Goal: Obtain resource: Download file/media

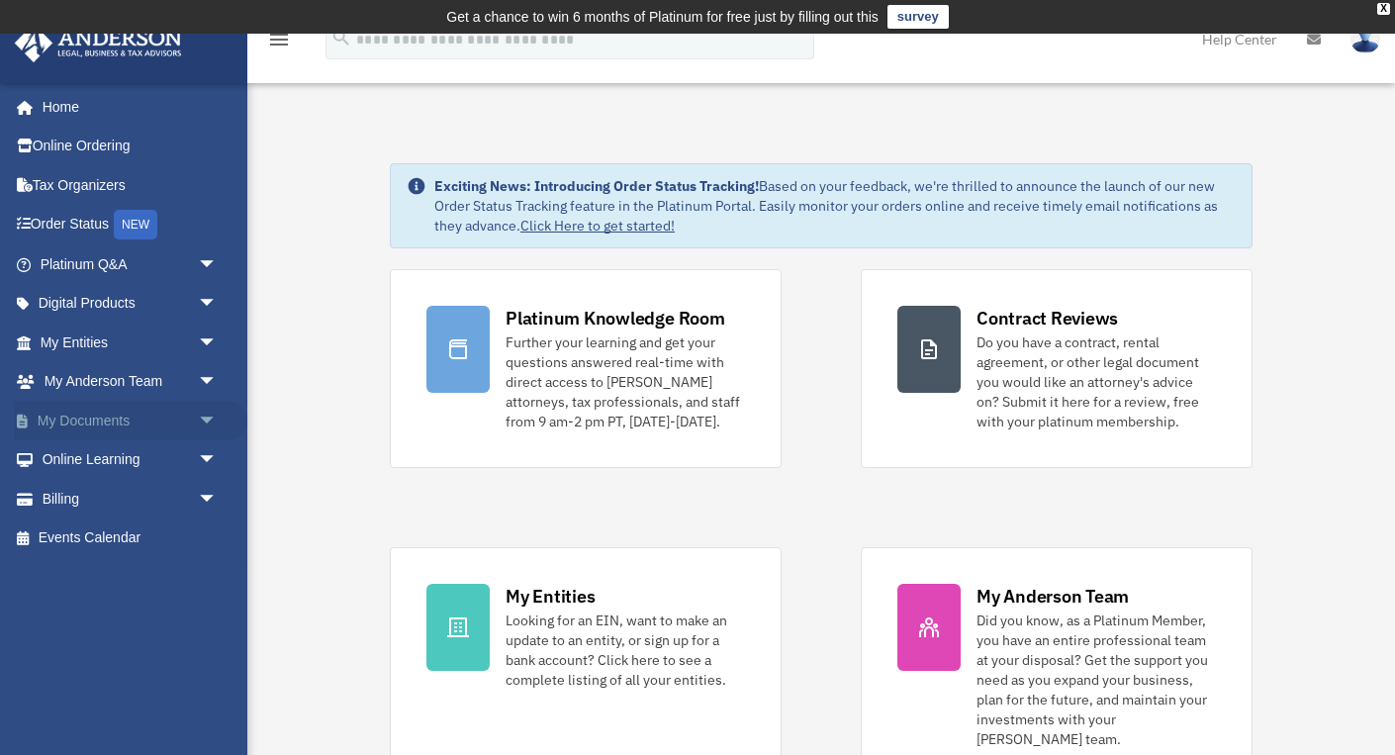
click at [57, 418] on link "My Documents arrow_drop_down" at bounding box center [130, 421] width 233 height 40
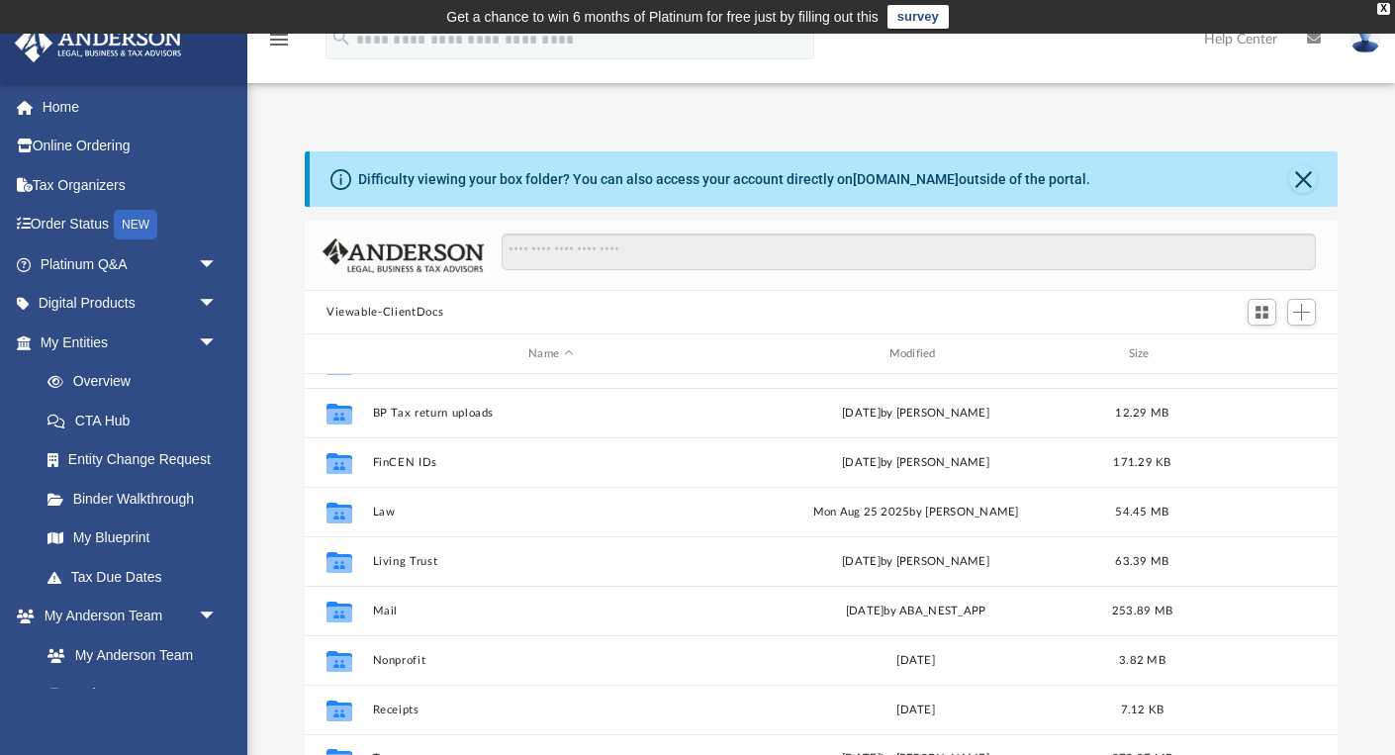
scroll to position [36, 0]
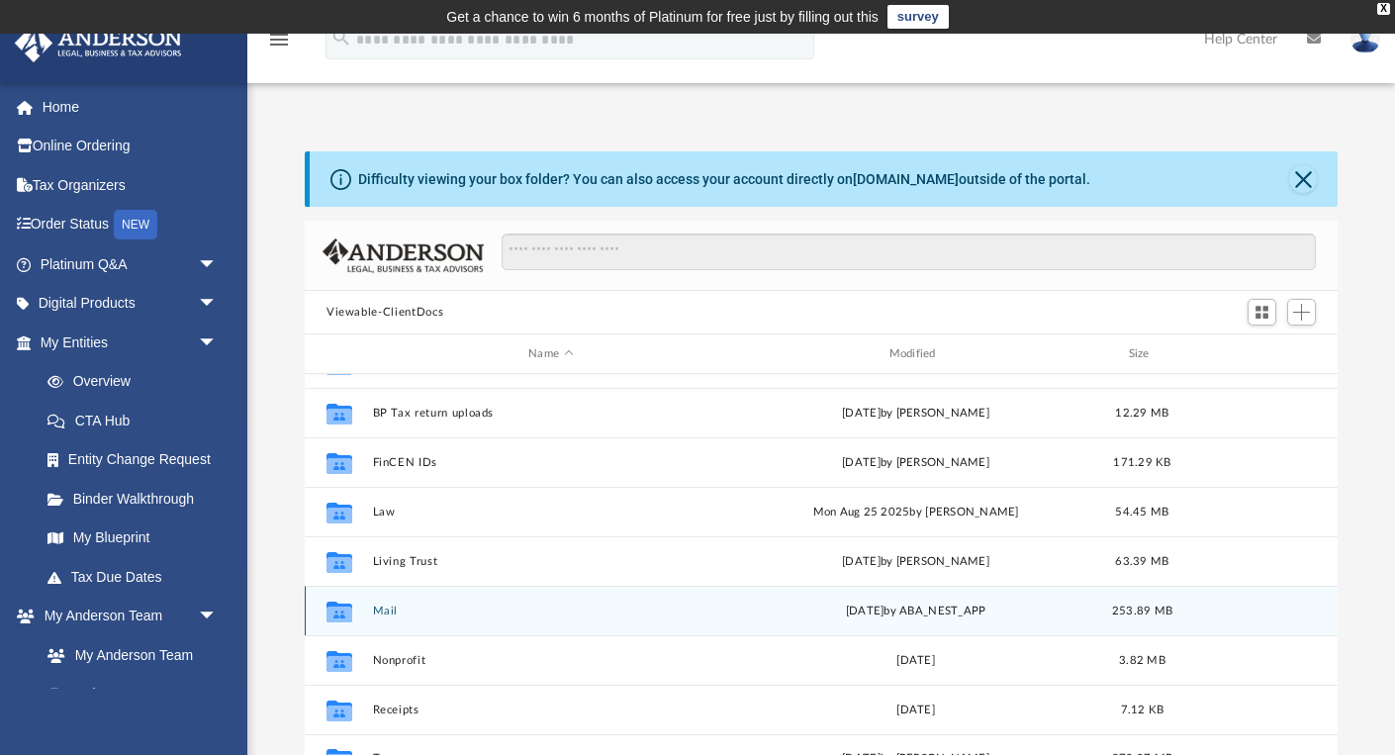
click at [381, 611] on button "Mail" at bounding box center [551, 610] width 356 height 13
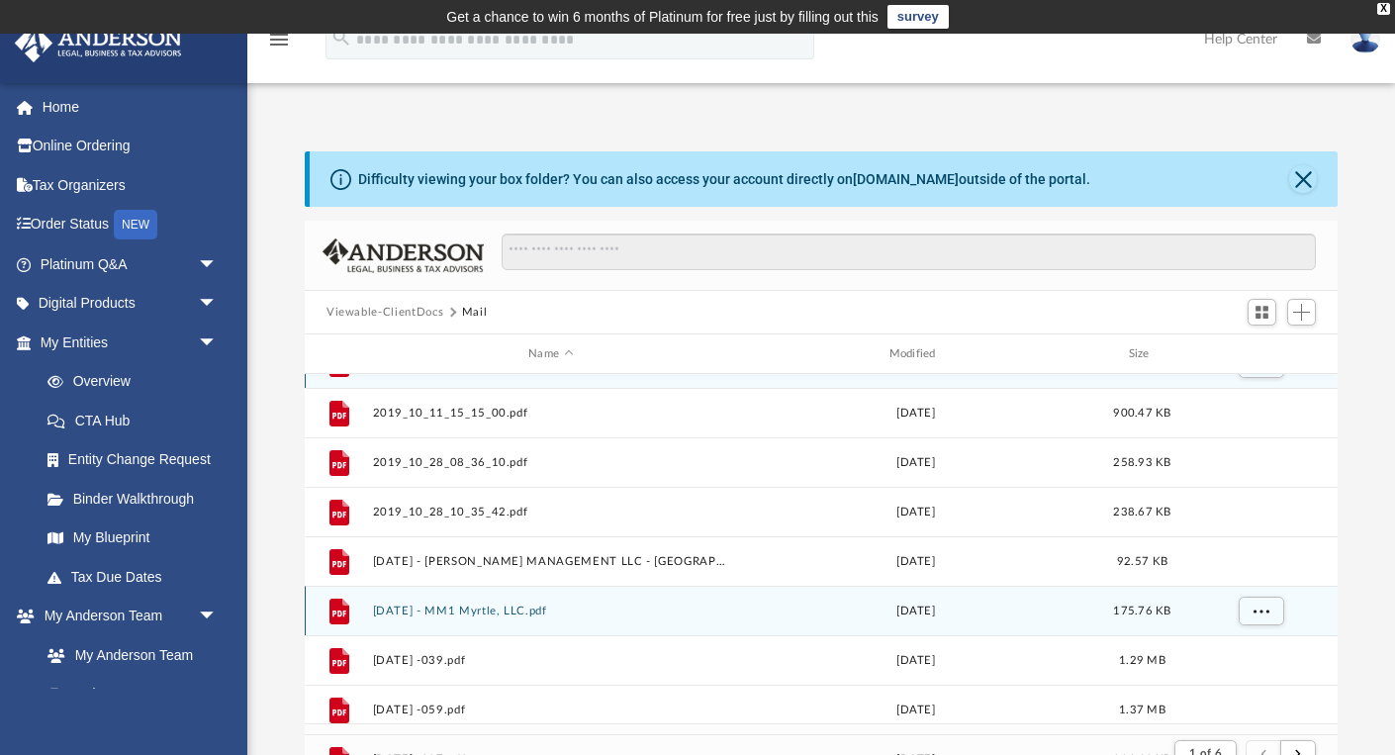
scroll to position [0, 0]
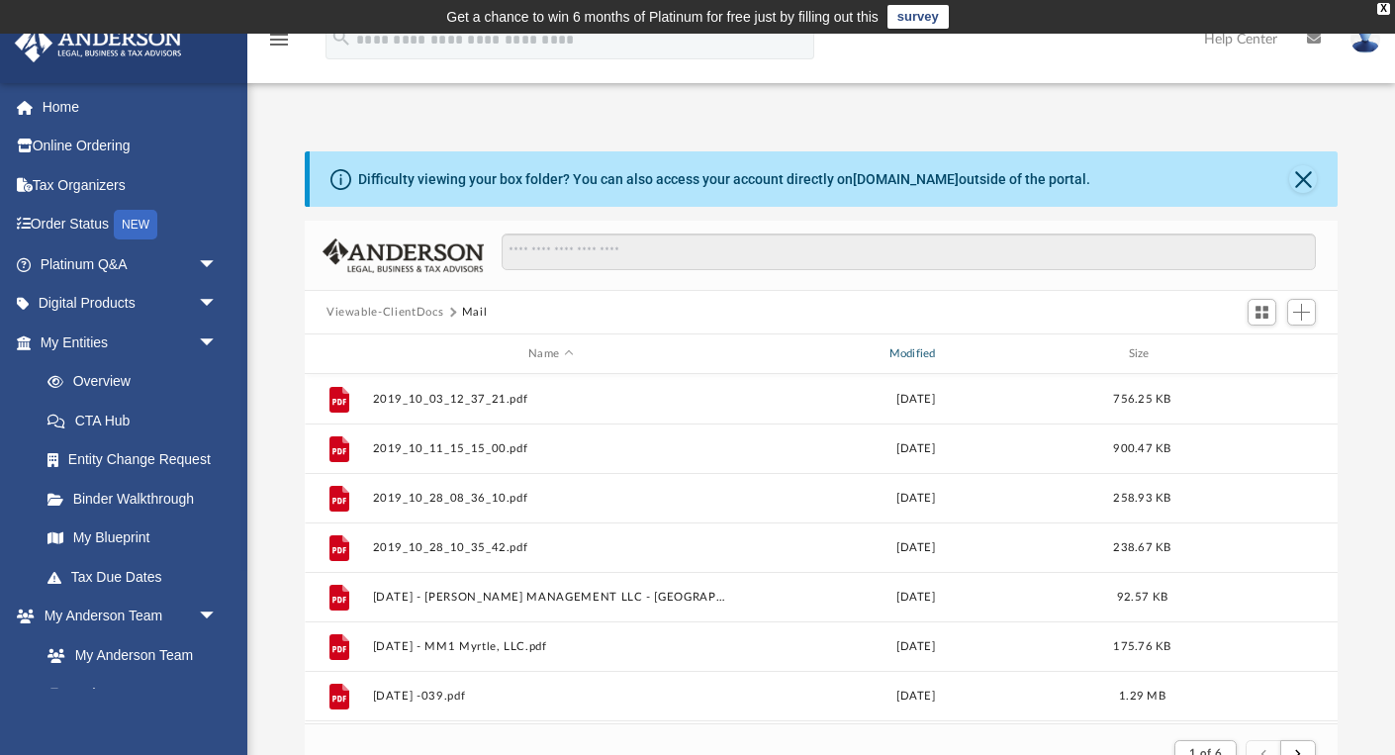
click at [926, 361] on div "Modified" at bounding box center [915, 354] width 357 height 18
click at [907, 349] on div "Modified" at bounding box center [915, 354] width 357 height 18
click at [922, 350] on div "Modified" at bounding box center [915, 354] width 357 height 18
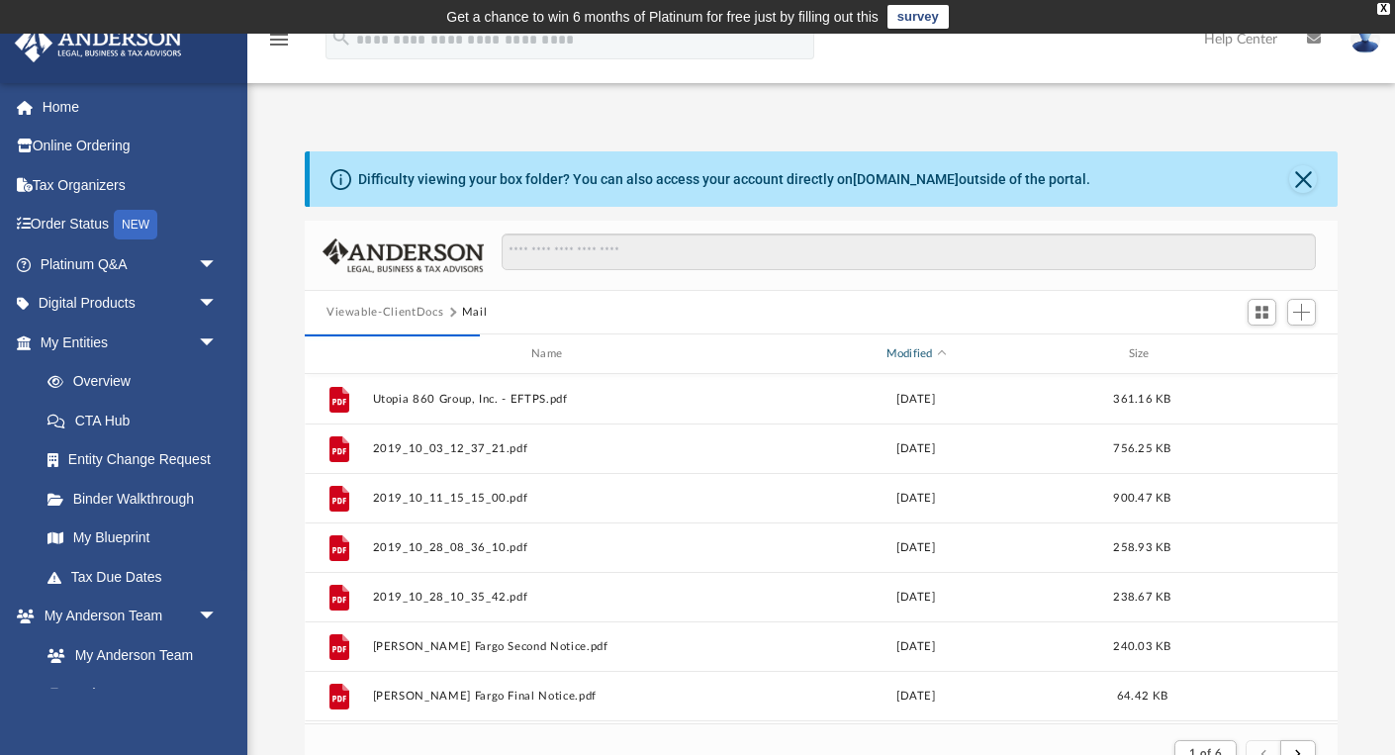
click at [902, 352] on div "Modified" at bounding box center [915, 354] width 357 height 18
click at [904, 352] on div "Modified" at bounding box center [915, 354] width 357 height 18
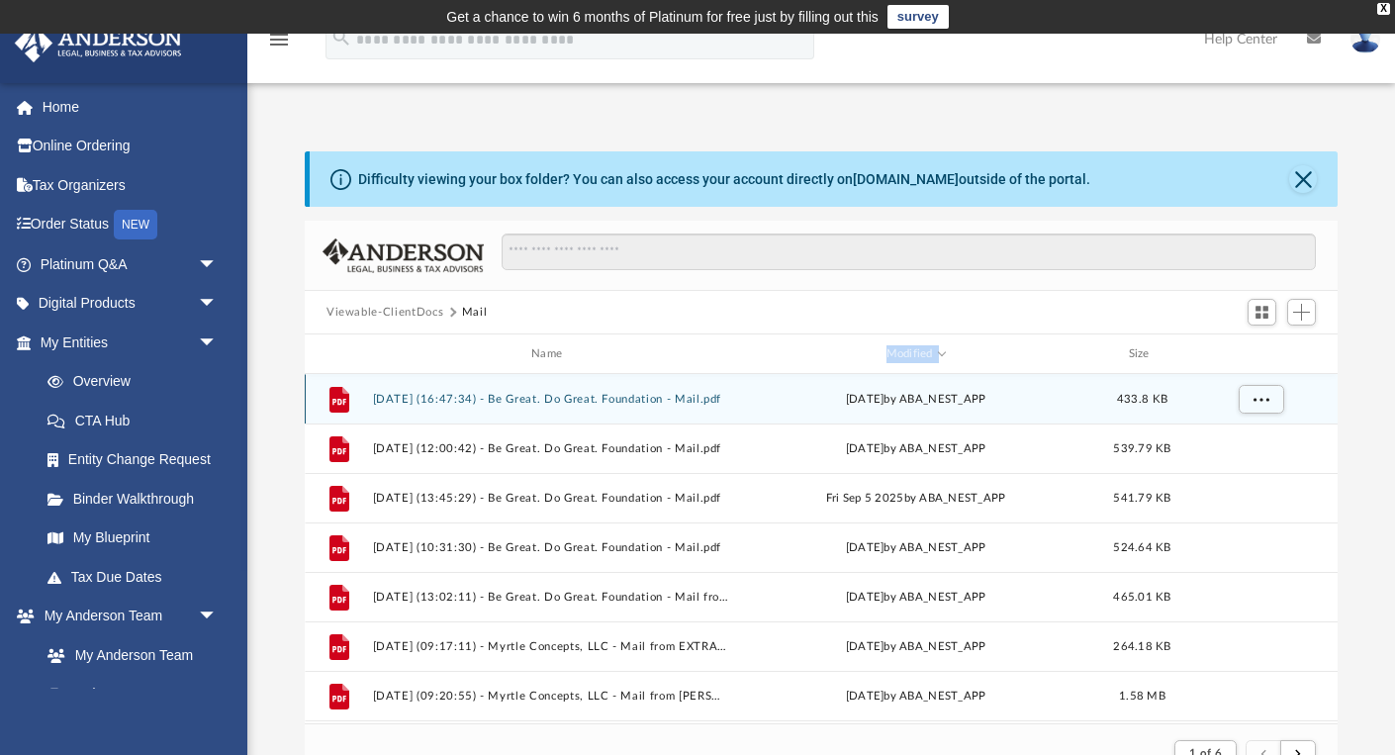
click at [578, 403] on button "[DATE] (16:47:34) - Be Great. Do Great. Foundation - Mail.pdf" at bounding box center [551, 399] width 356 height 13
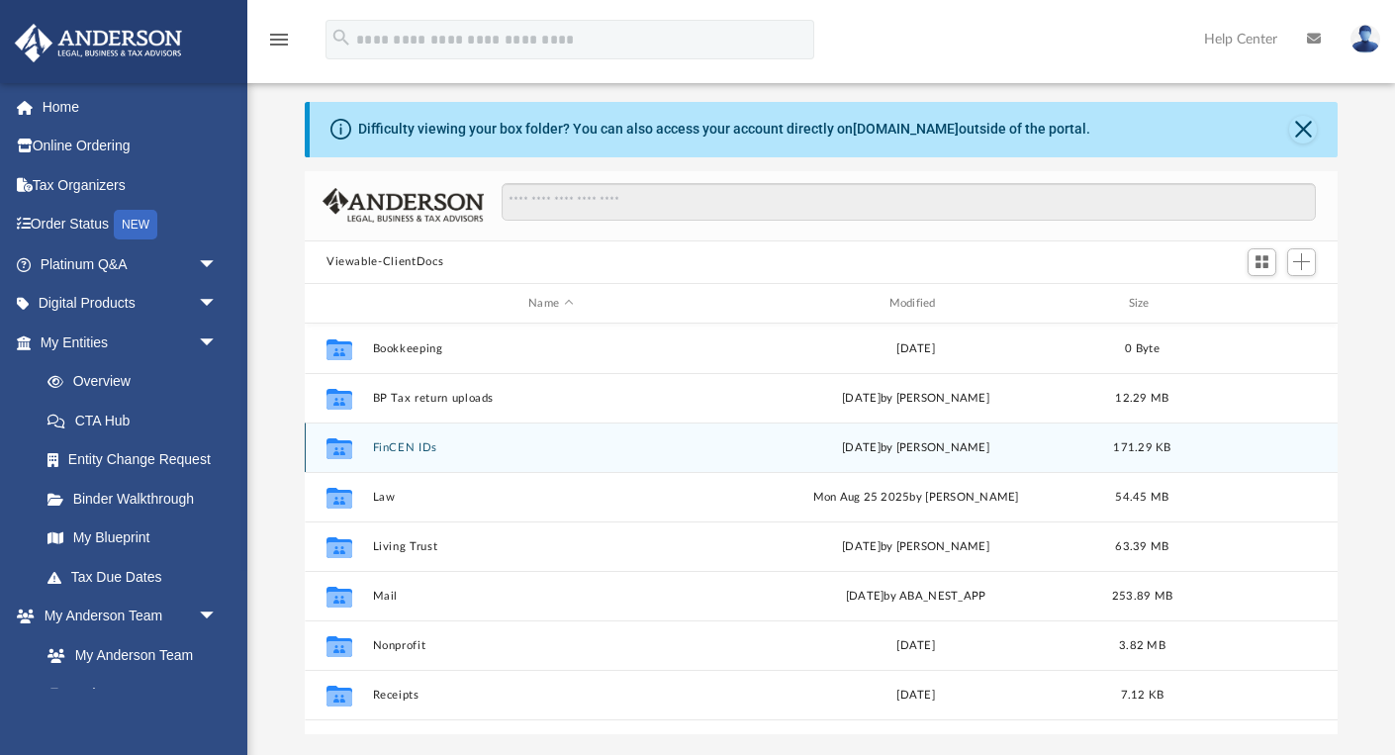
scroll to position [450, 1033]
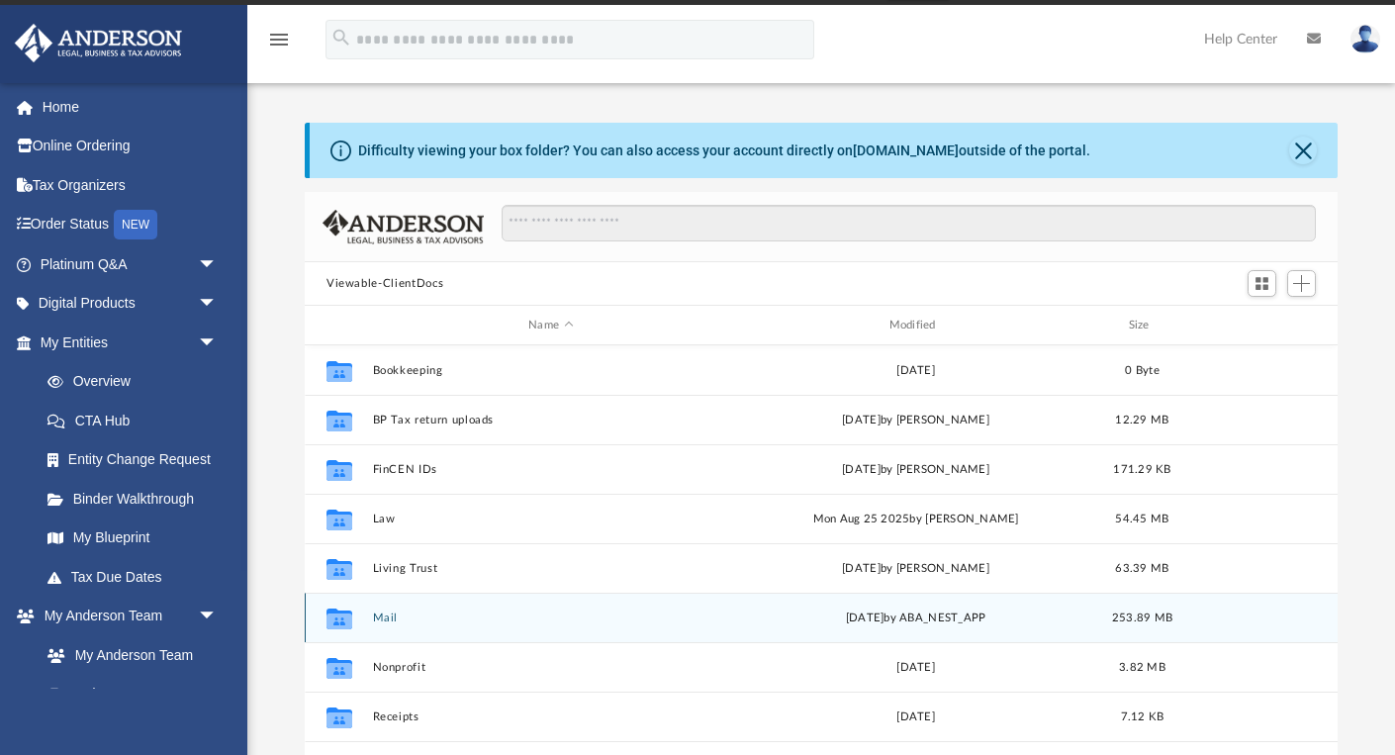
click at [375, 621] on button "Mail" at bounding box center [551, 617] width 356 height 13
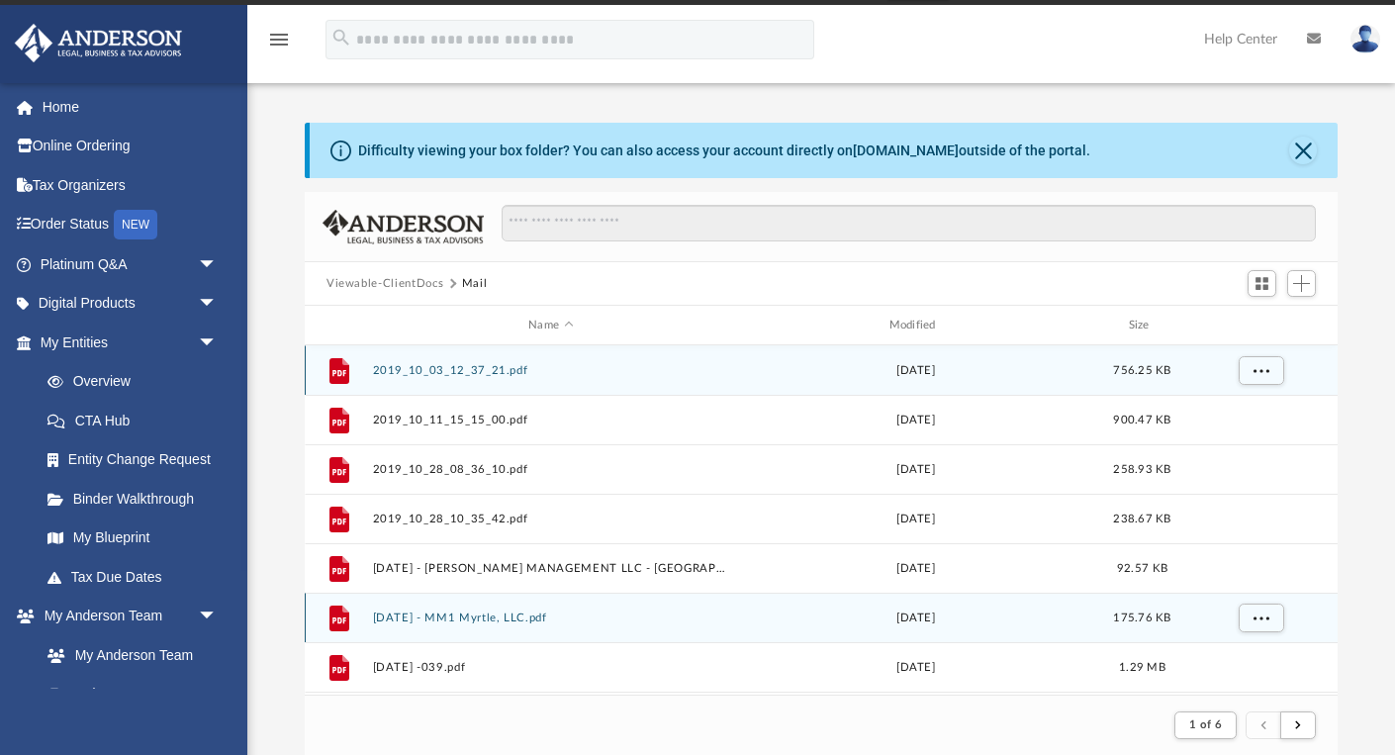
scroll to position [389, 1033]
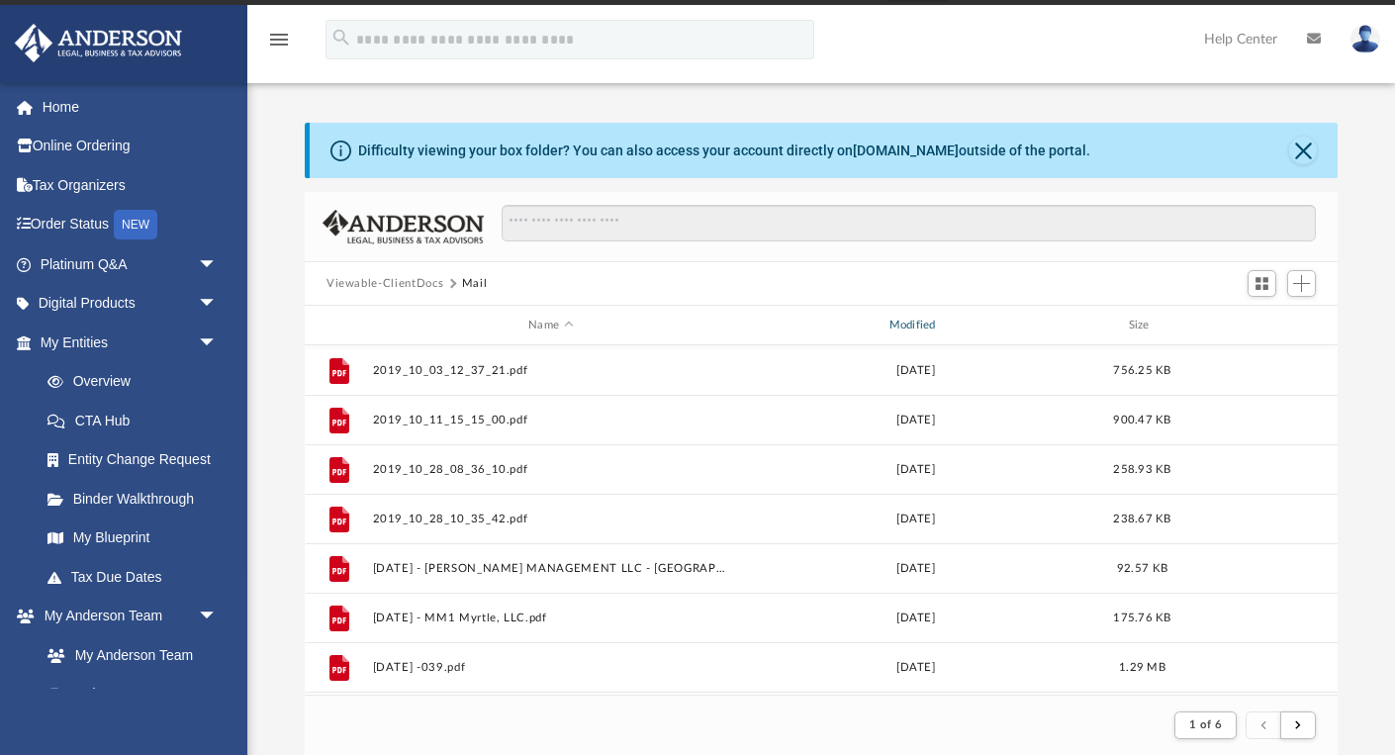
click at [898, 321] on div "Modified" at bounding box center [915, 326] width 357 height 18
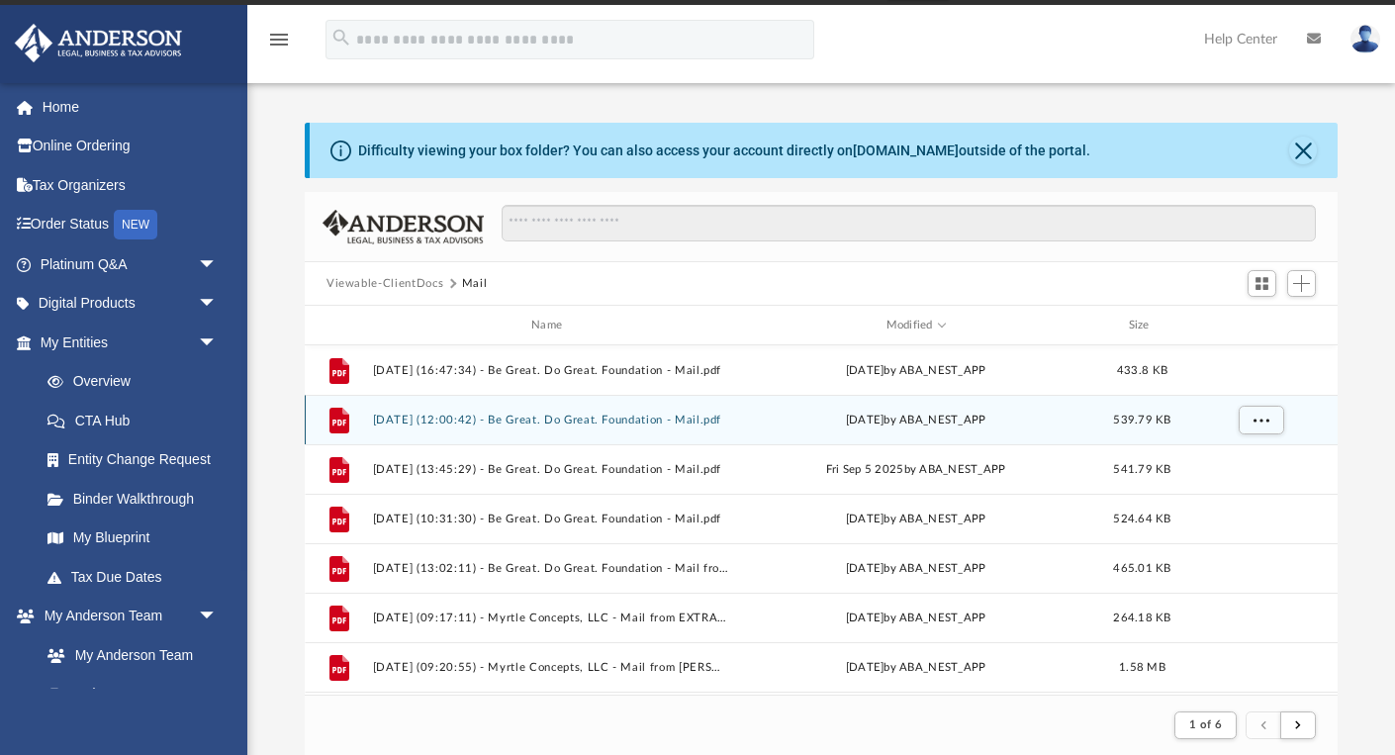
click at [452, 423] on button "[DATE] (12:00:42) - Be Great. Do Great. Foundation - Mail.pdf" at bounding box center [551, 420] width 356 height 13
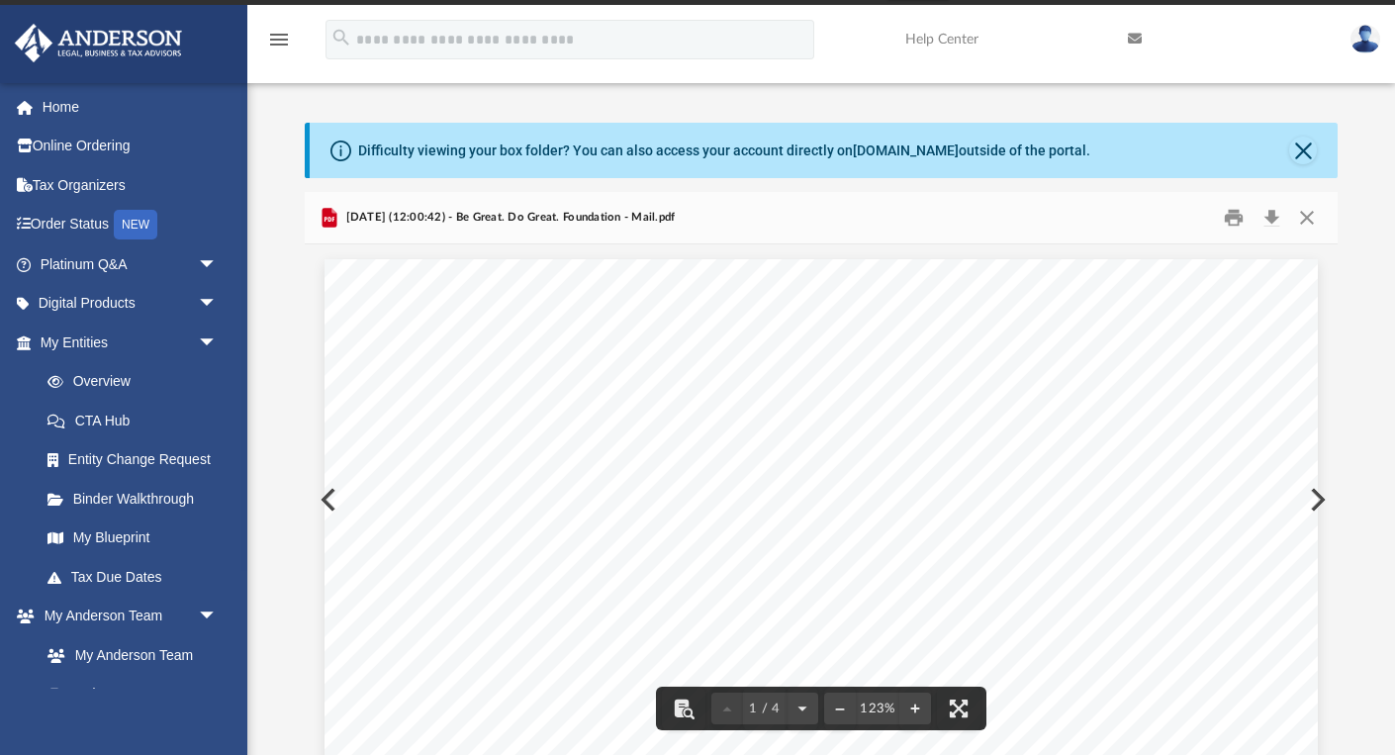
scroll to position [0, 0]
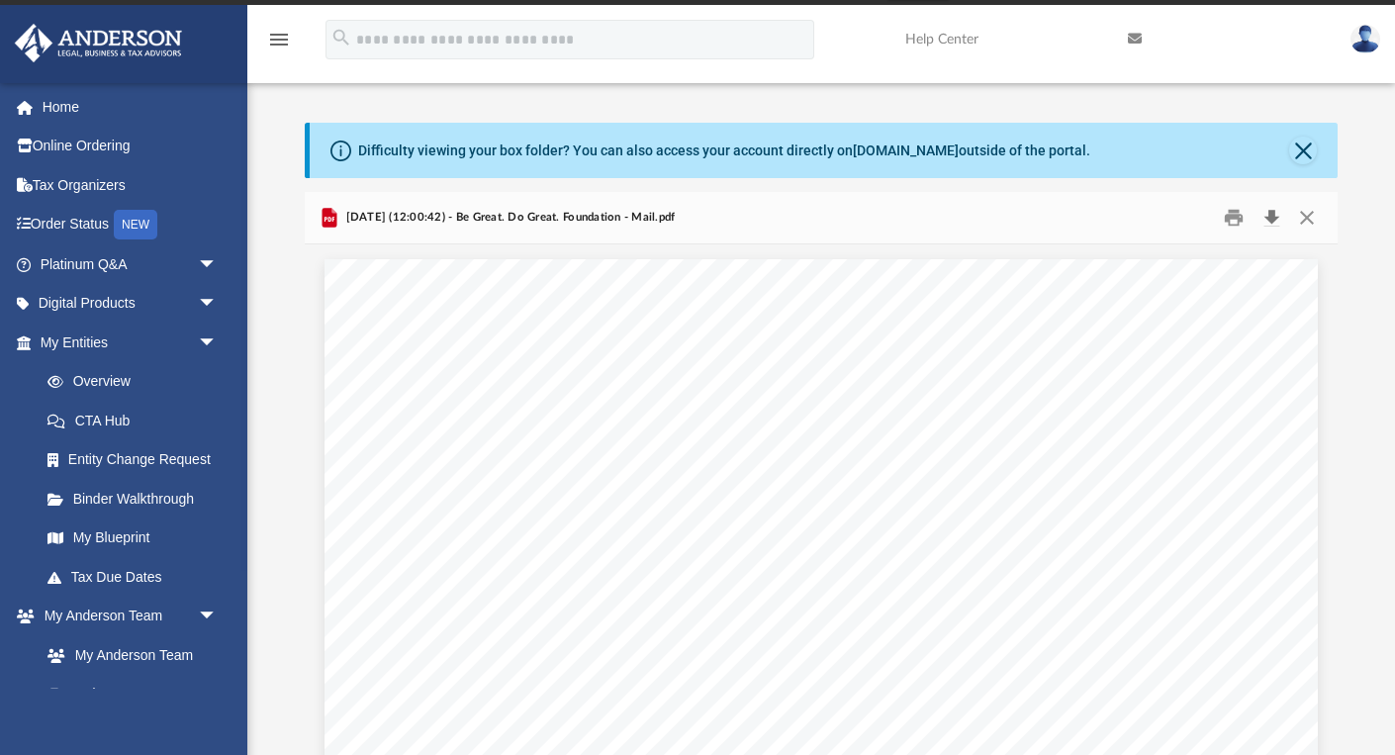
click at [1268, 215] on button "Download" at bounding box center [1272, 218] width 36 height 31
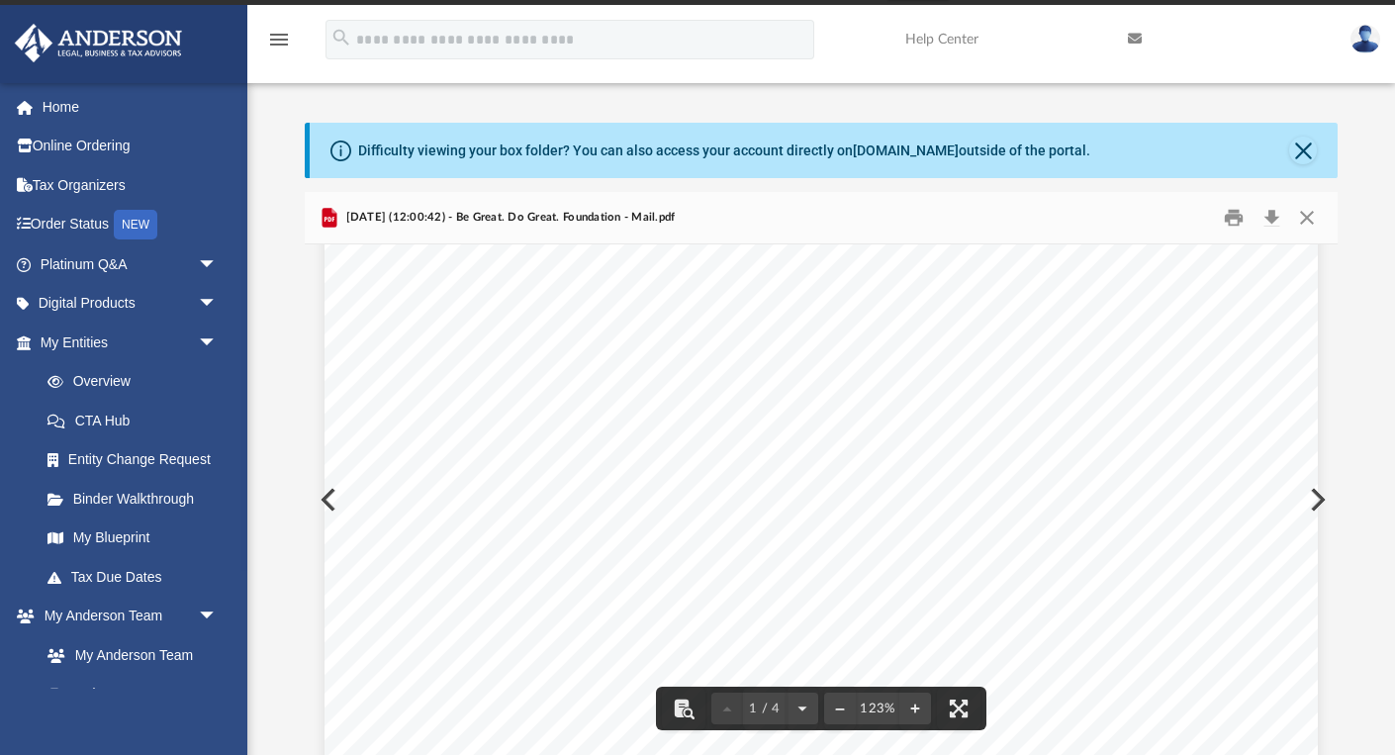
scroll to position [192, 0]
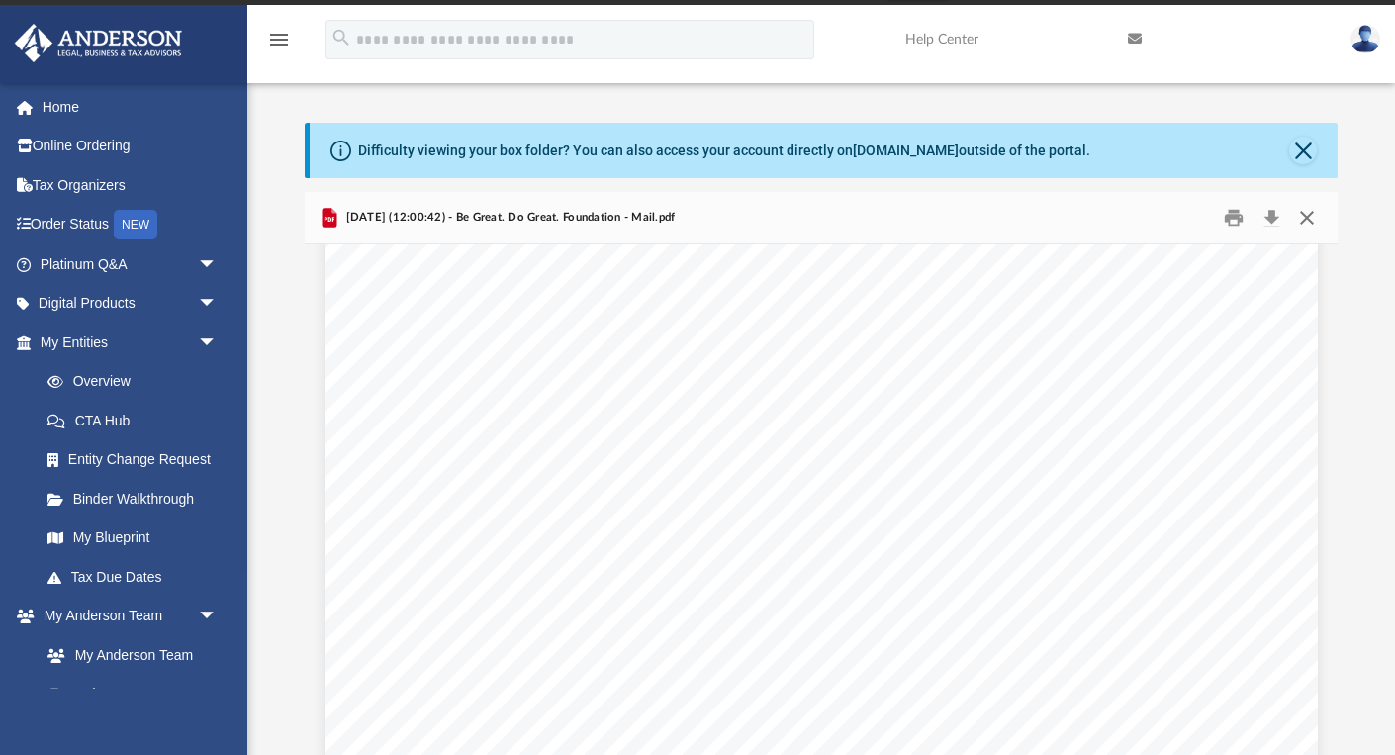
click at [1305, 217] on button "Close" at bounding box center [1307, 218] width 36 height 31
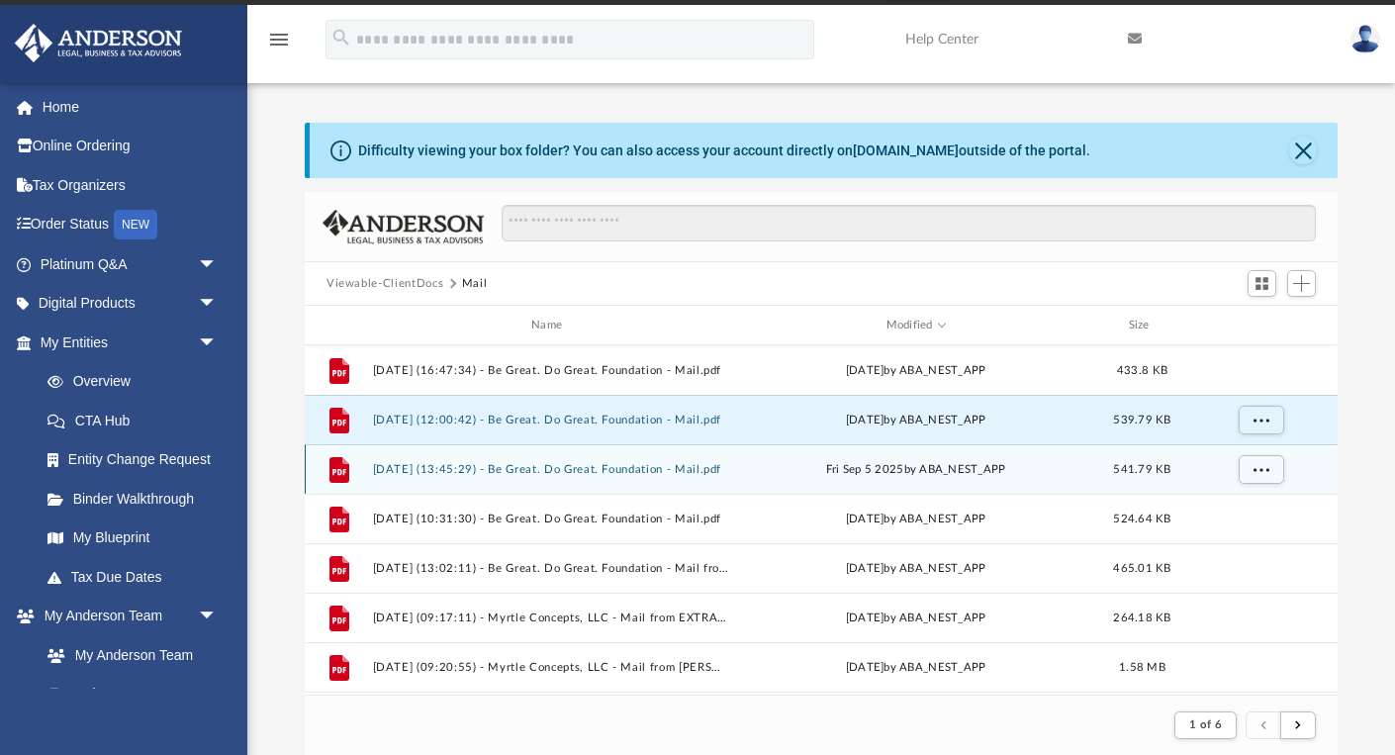
click at [612, 477] on div "File 2025.09.05 (13:45:29) - Be Great. Do Great. Foundation - Mail.pdf Fri Sep …" at bounding box center [821, 468] width 1033 height 49
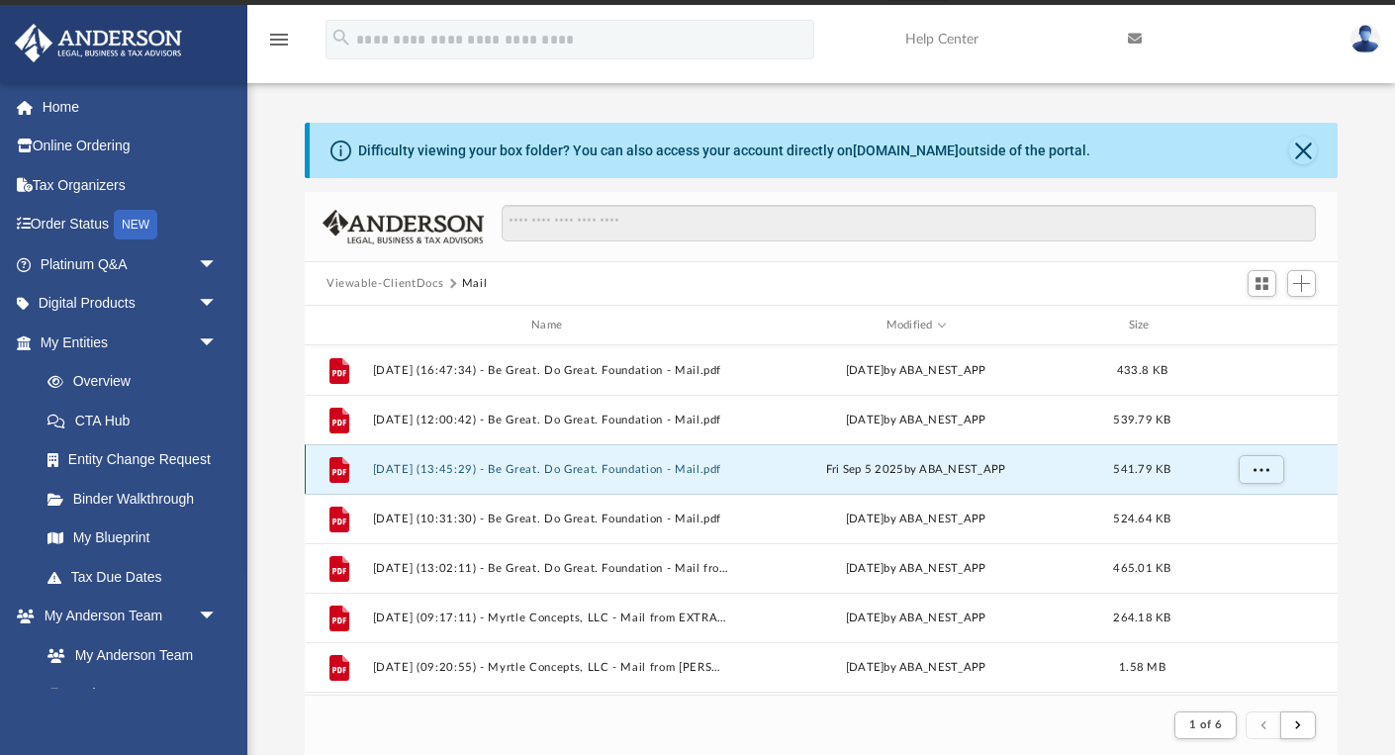
click at [609, 471] on button "[DATE] (13:45:29) - Be Great. Do Great. Foundation - Mail.pdf" at bounding box center [551, 469] width 356 height 13
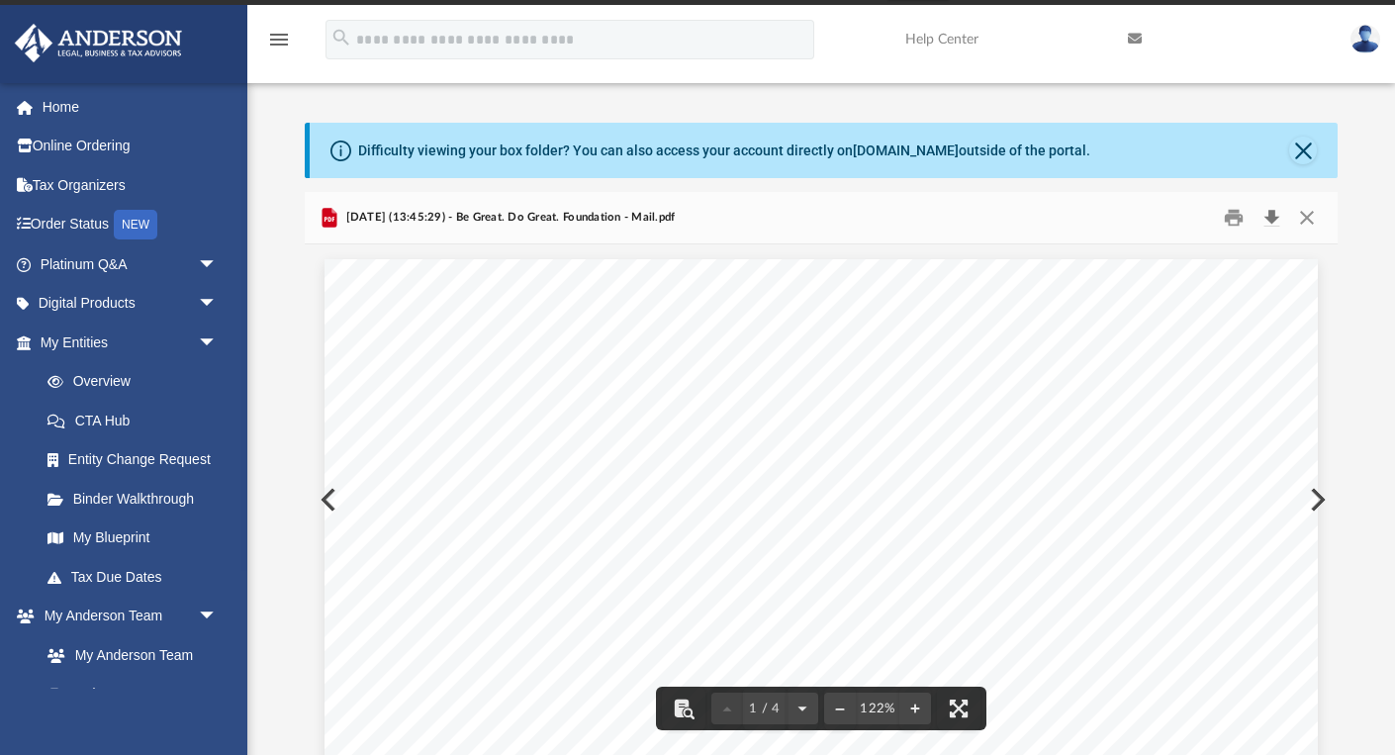
click at [1266, 214] on button "Download" at bounding box center [1272, 218] width 36 height 31
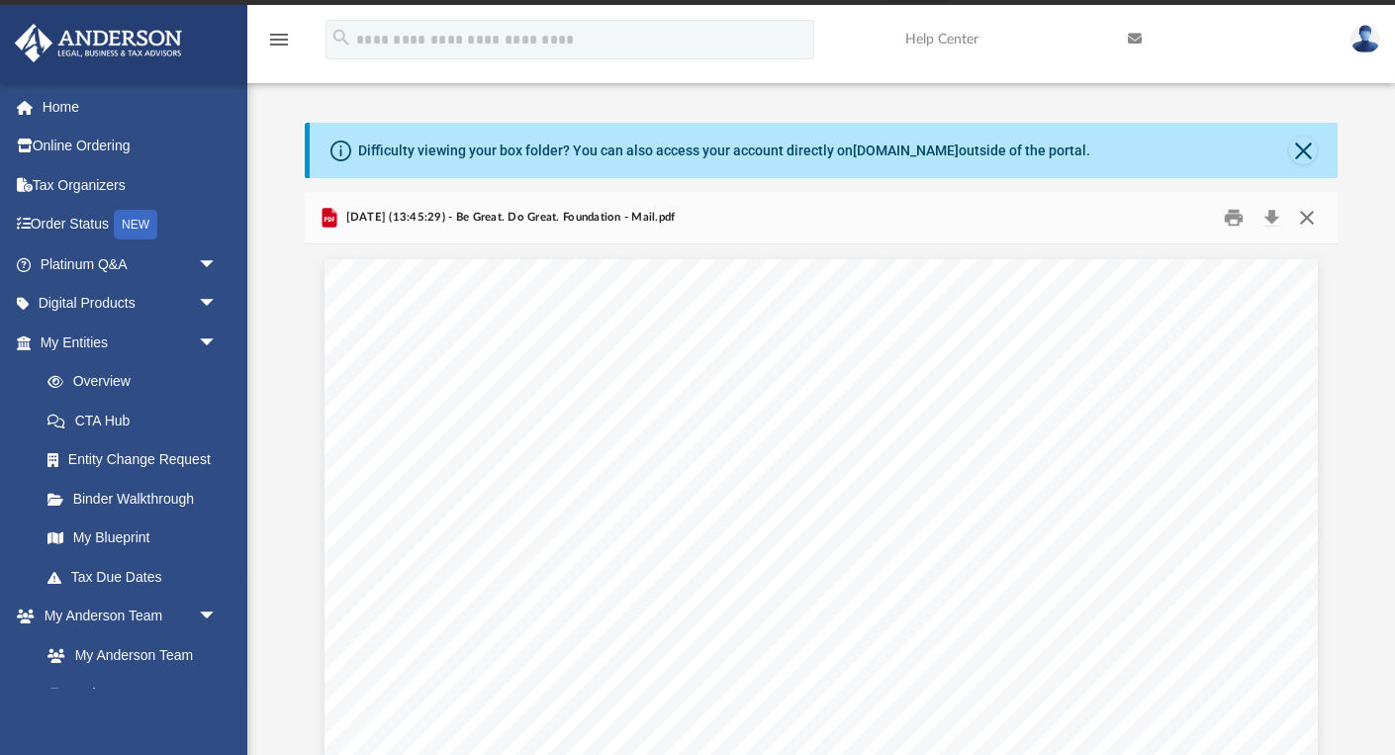
click at [1304, 216] on button "Close" at bounding box center [1307, 218] width 36 height 31
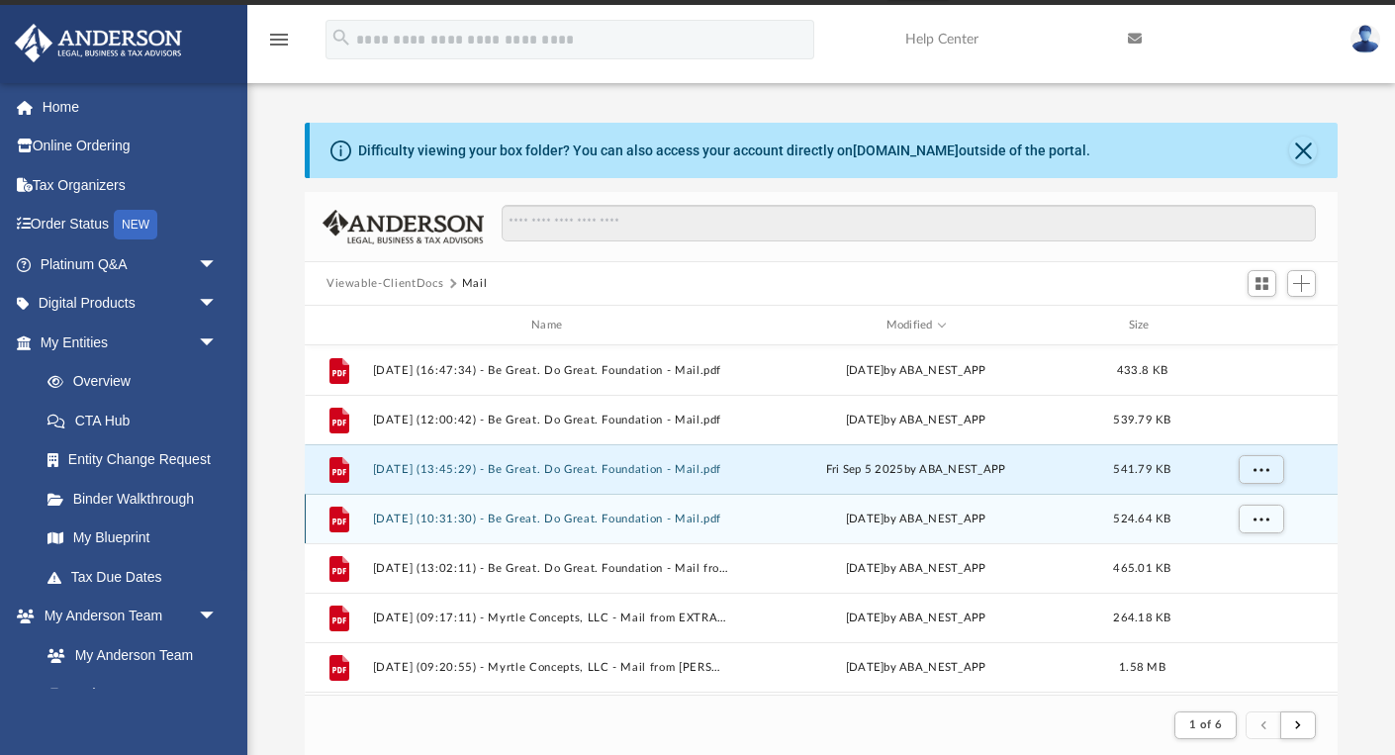
click at [665, 523] on button "[DATE] (10:31:30) - Be Great. Do Great. Foundation - Mail.pdf" at bounding box center [551, 518] width 356 height 13
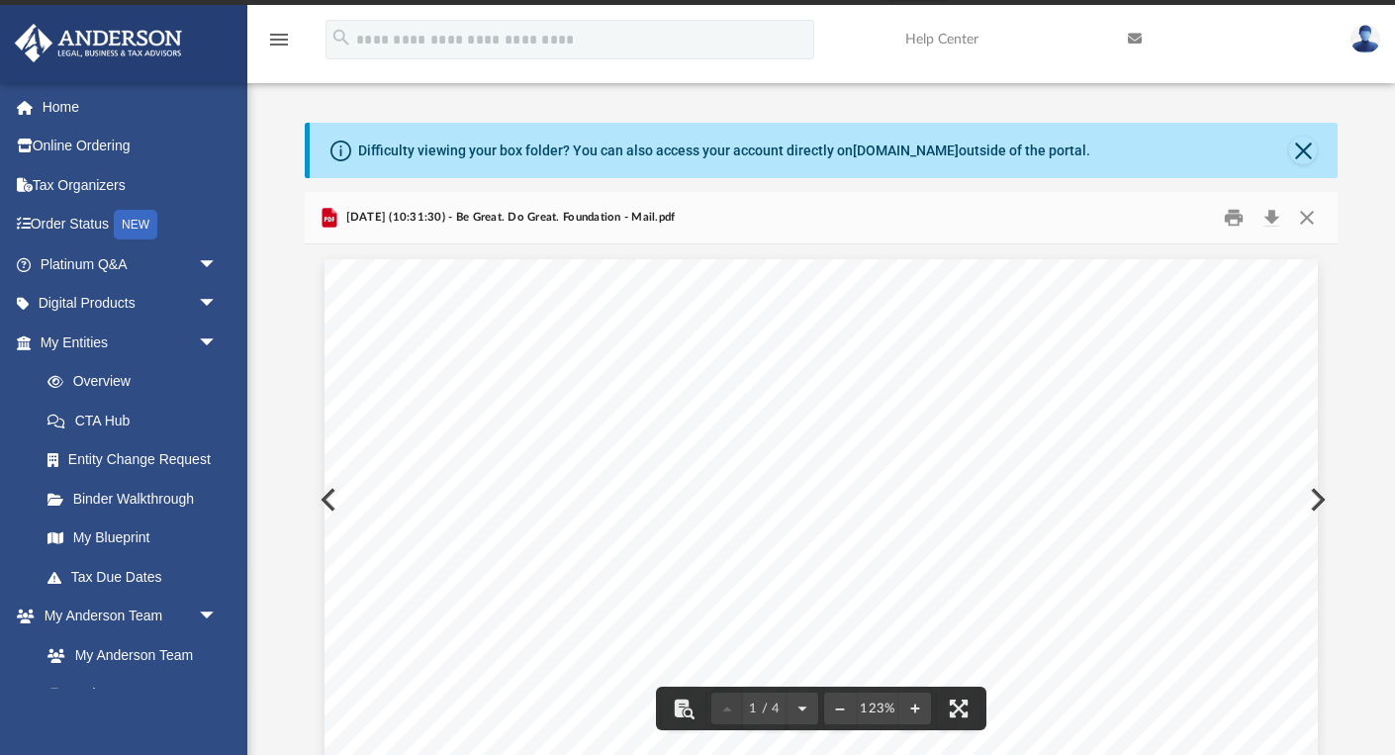
scroll to position [0, 0]
click at [1265, 219] on button "Download" at bounding box center [1272, 218] width 36 height 31
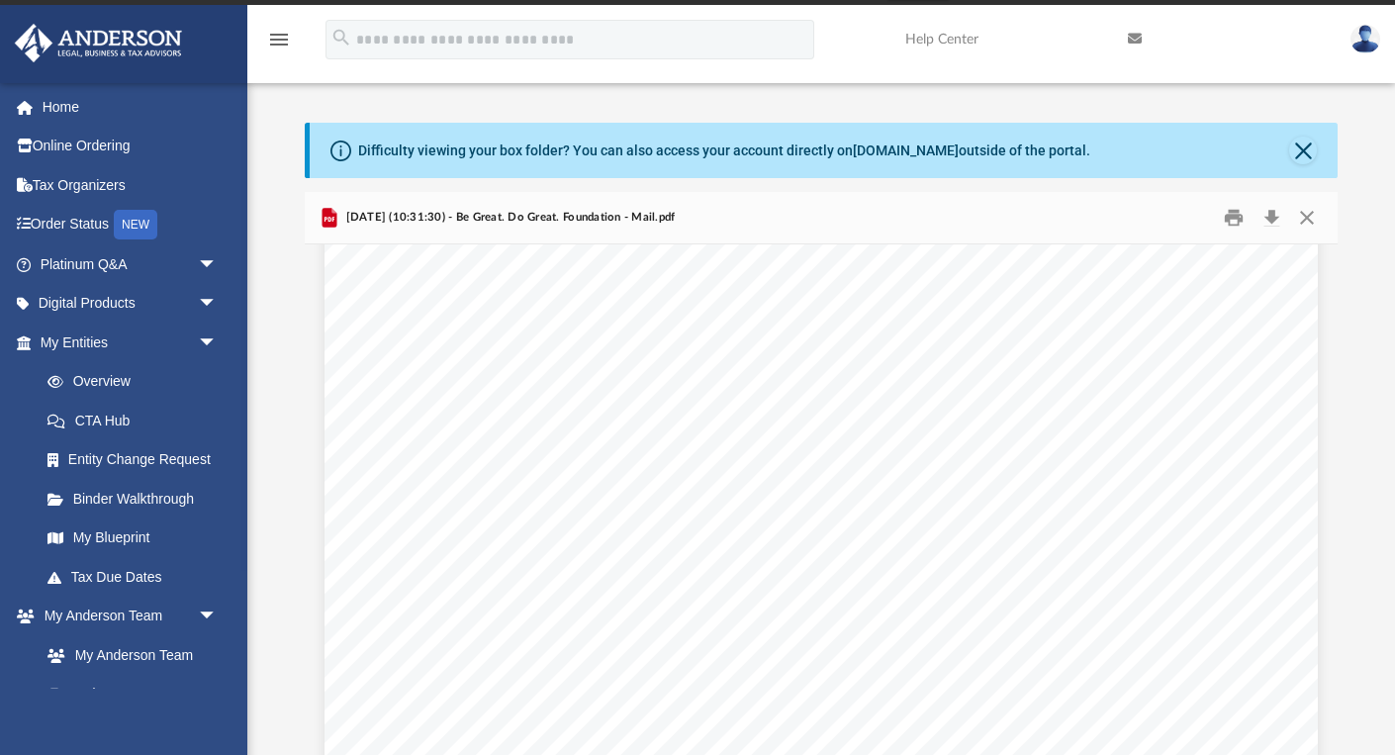
scroll to position [439, 0]
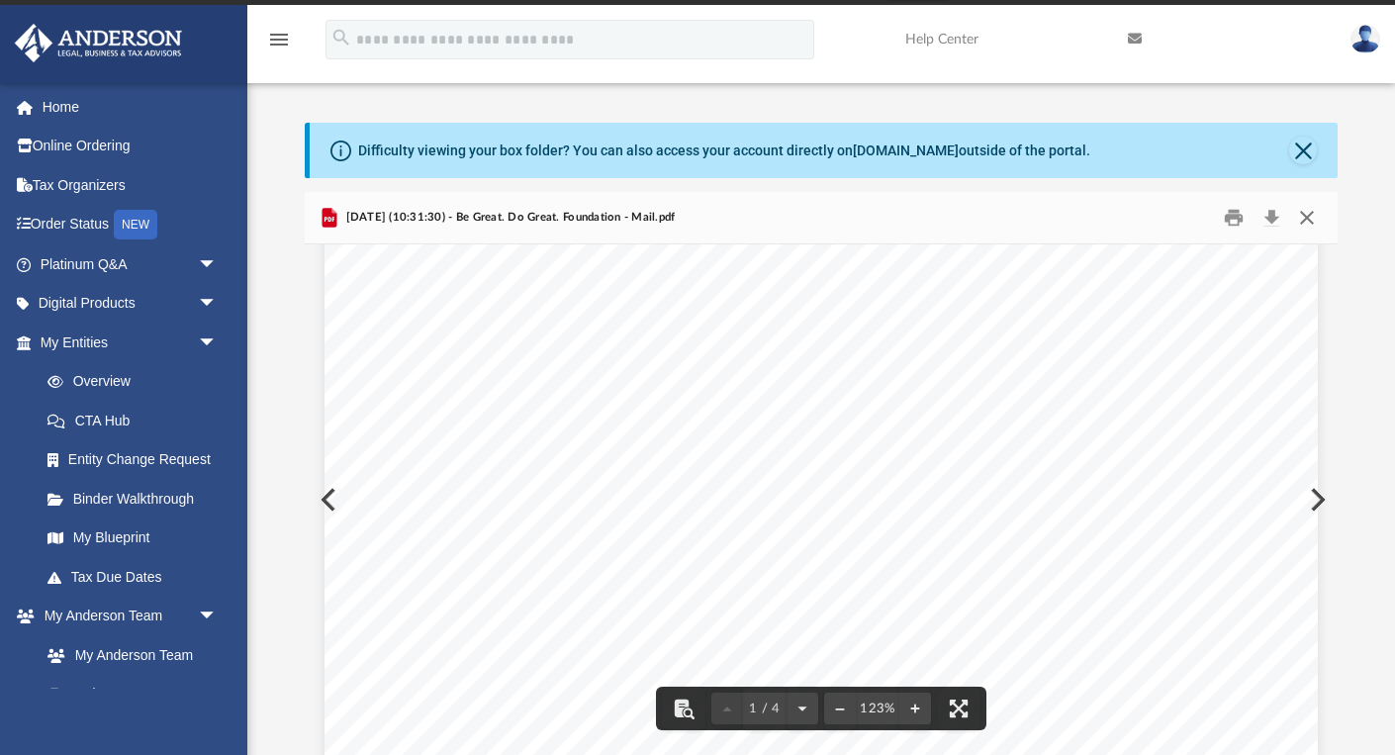
click at [1303, 211] on button "Close" at bounding box center [1307, 218] width 36 height 31
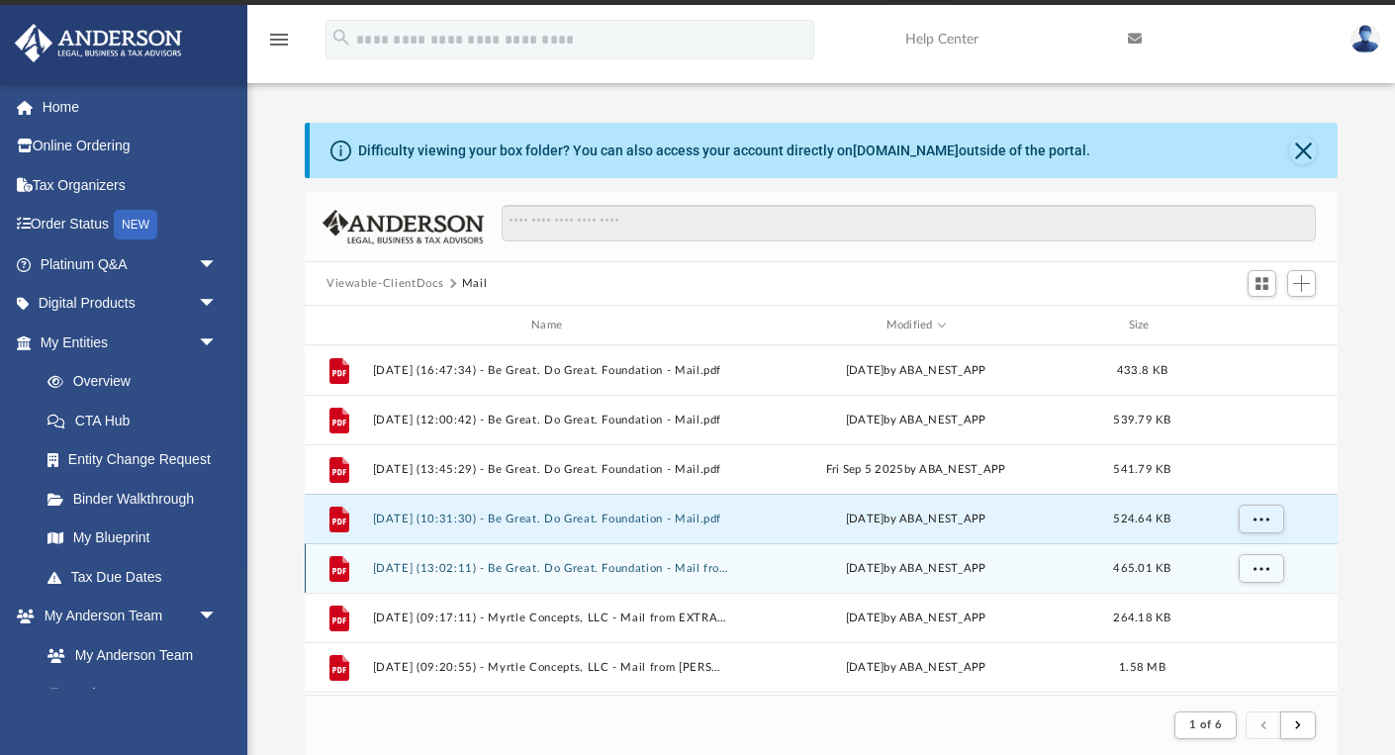
click at [533, 570] on button "[DATE] (13:02:11) - Be Great. Do Great. Foundation - Mail from U.S. Small Busin…" at bounding box center [551, 568] width 356 height 13
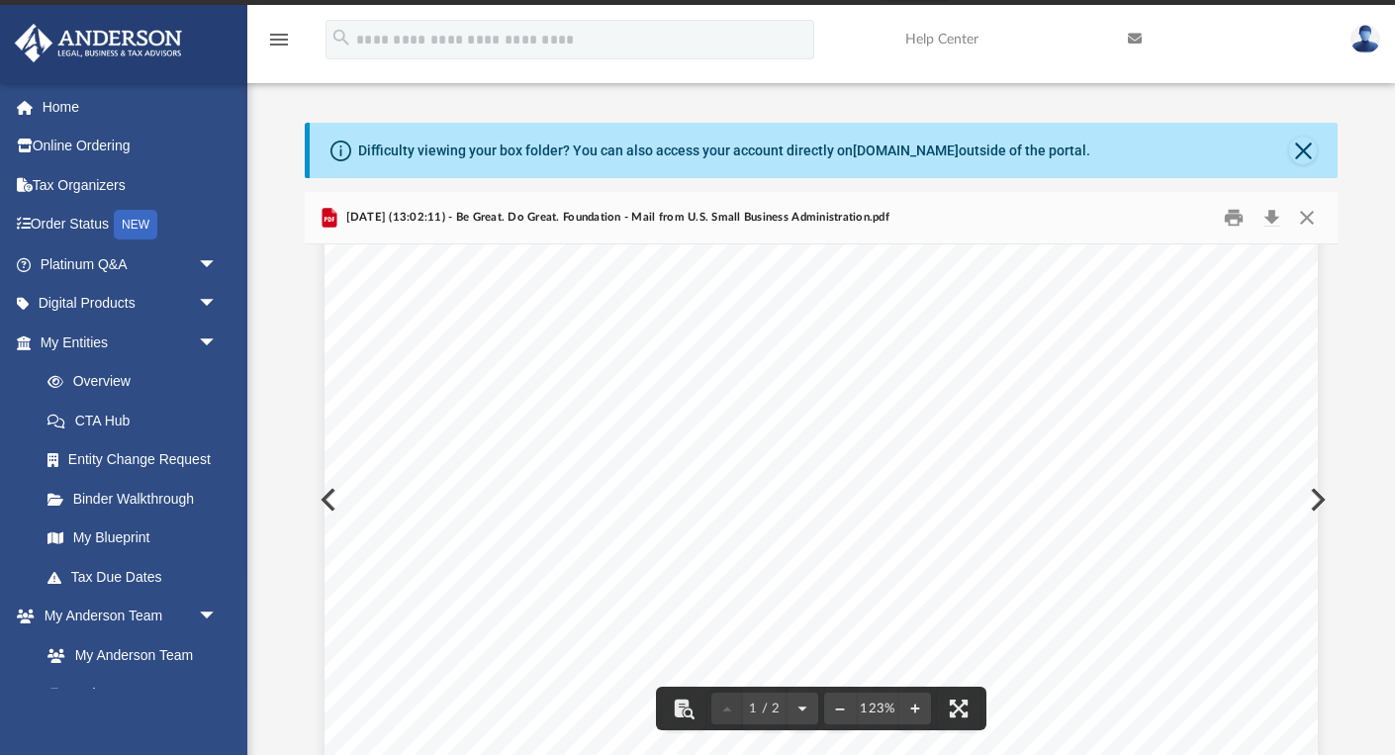
scroll to position [57, 0]
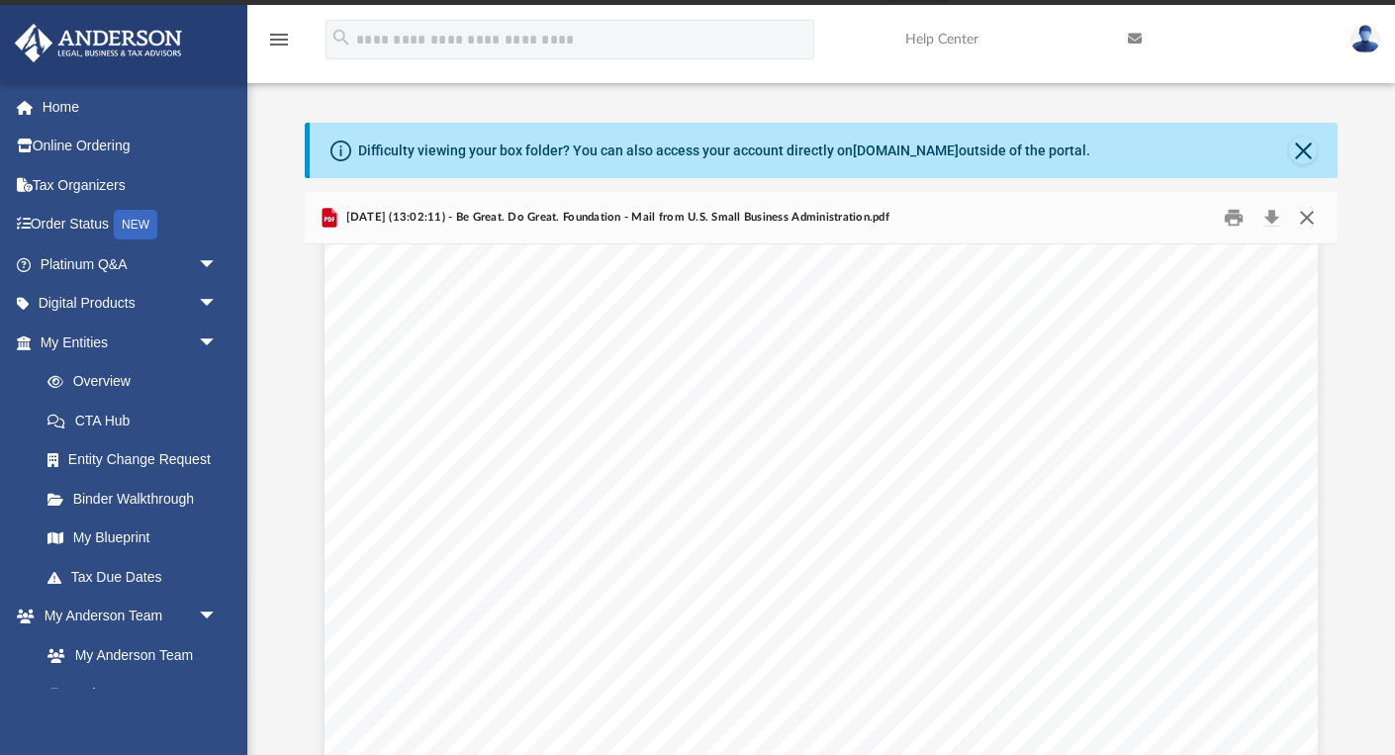
click at [1304, 213] on button "Close" at bounding box center [1307, 218] width 36 height 31
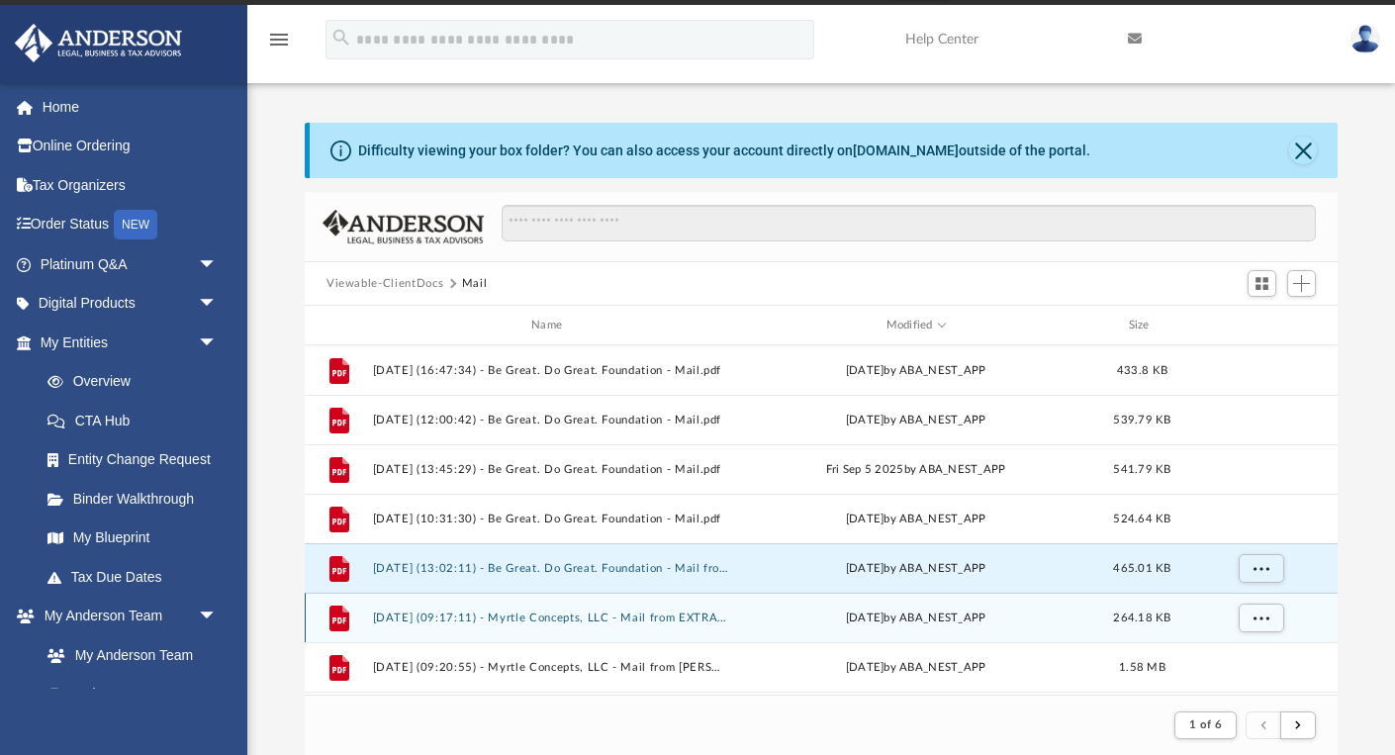
click at [589, 622] on button "[DATE] (09:17:11) - Myrtle Concepts, LLC - Mail from EXTRADE from [PERSON_NAME]…" at bounding box center [551, 617] width 356 height 13
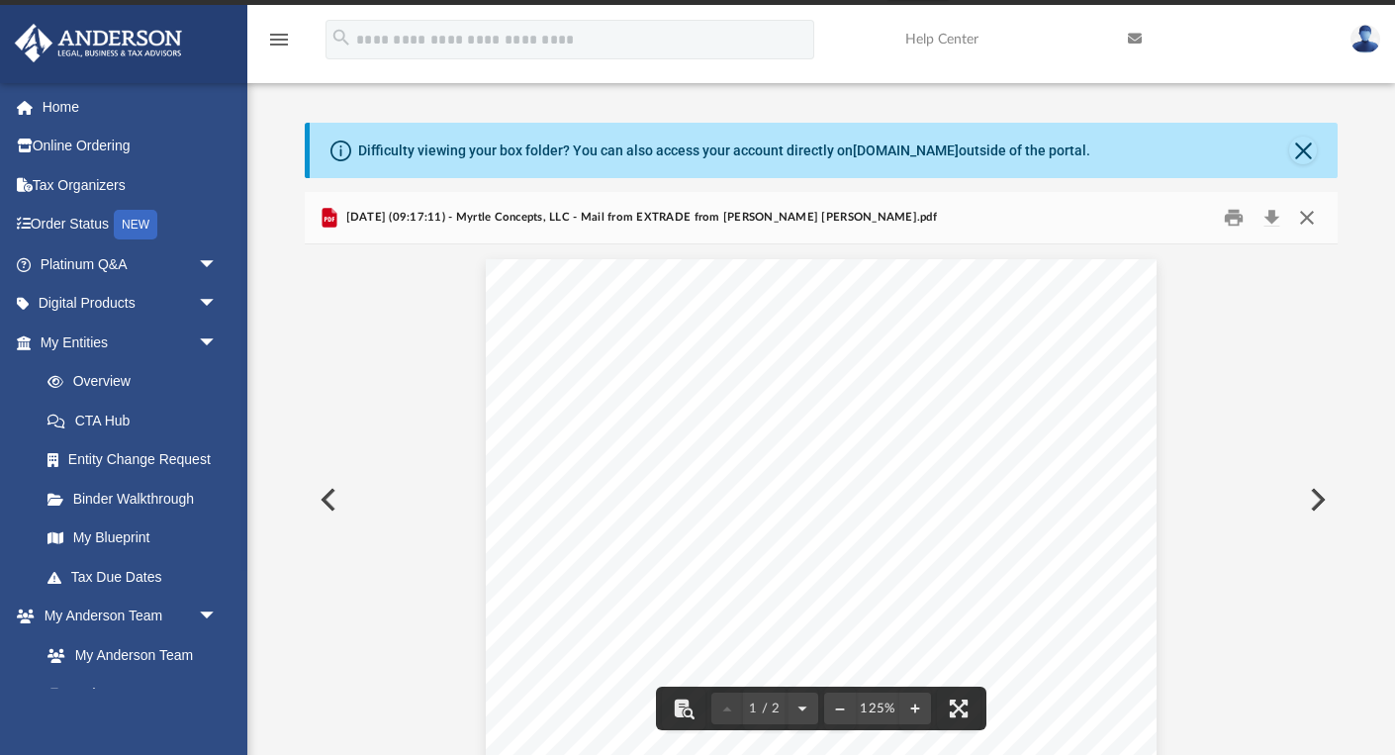
click at [1309, 211] on button "Close" at bounding box center [1307, 218] width 36 height 31
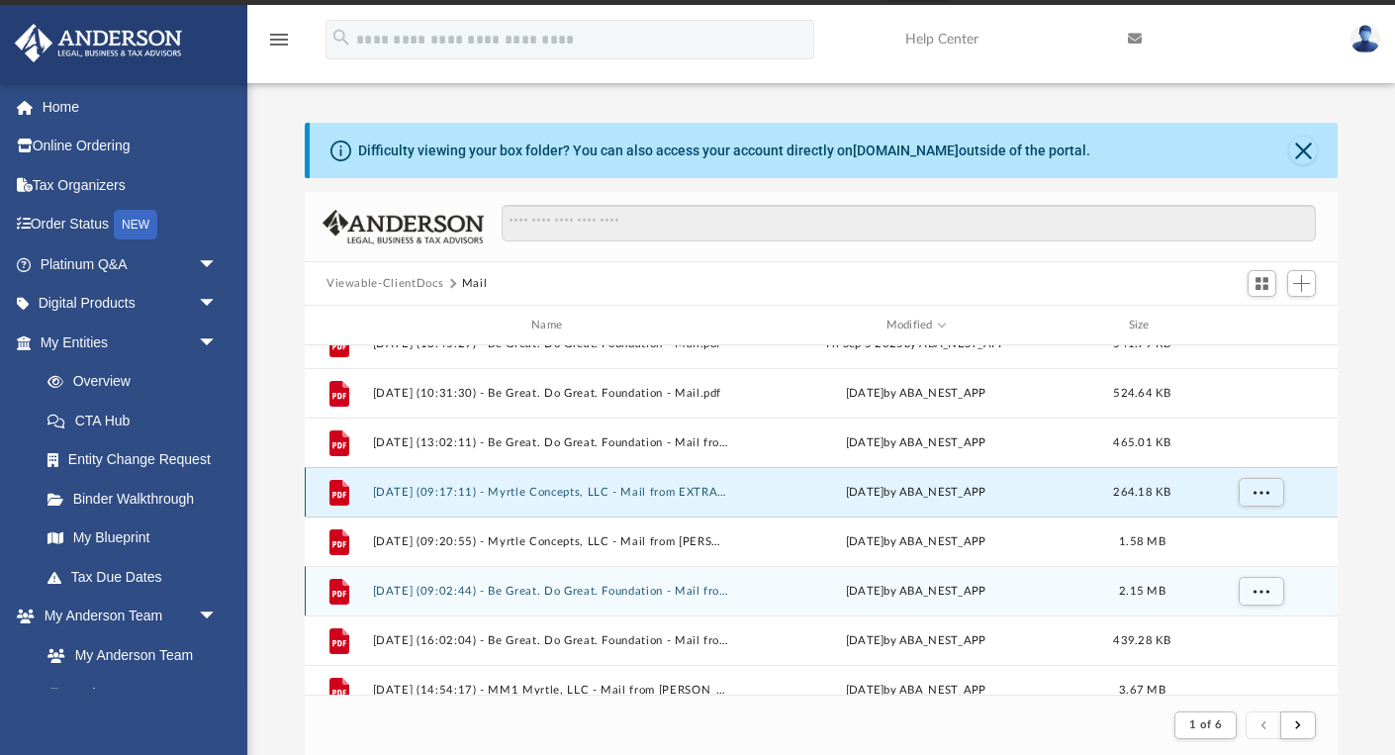
scroll to position [130, 0]
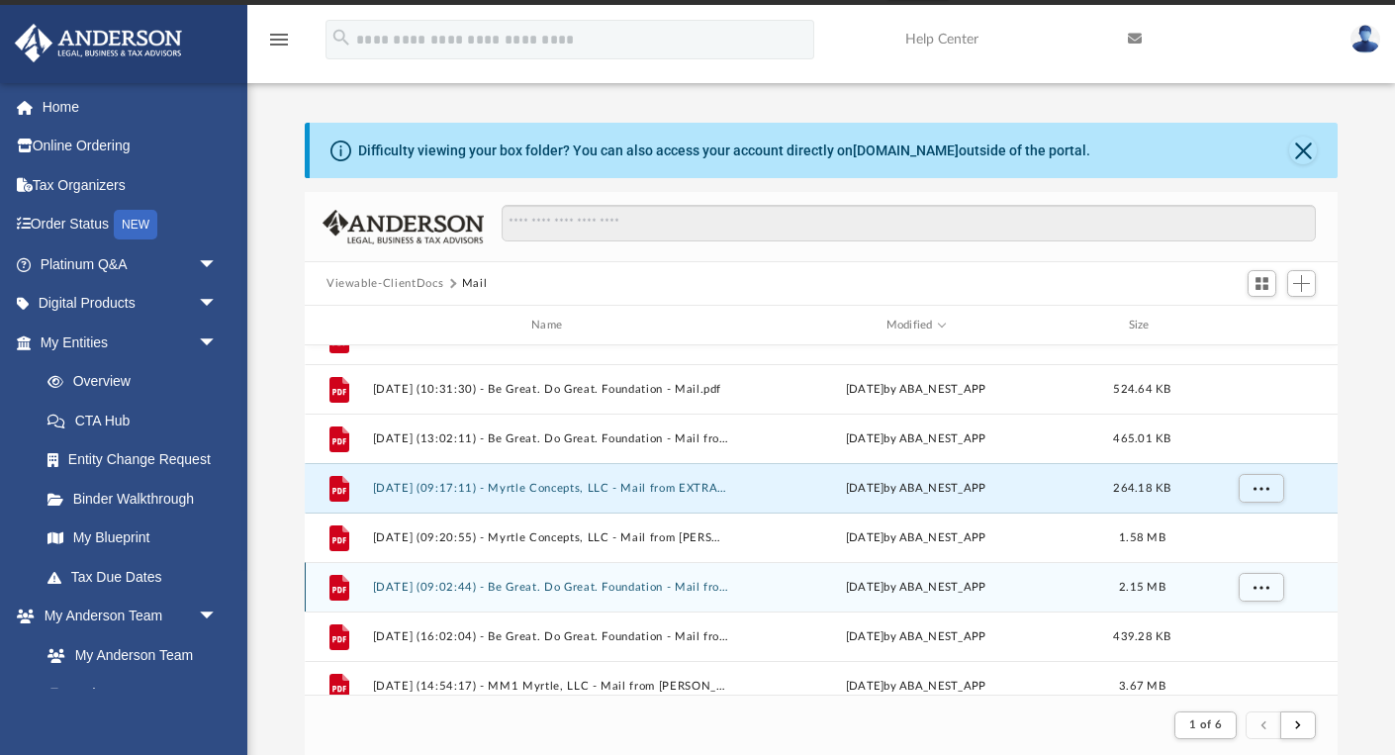
click at [540, 592] on button "[DATE] (09:02:44) - Be Great. Do Great. Foundation - Mail from [PERSON_NAME].pdf" at bounding box center [551, 587] width 356 height 13
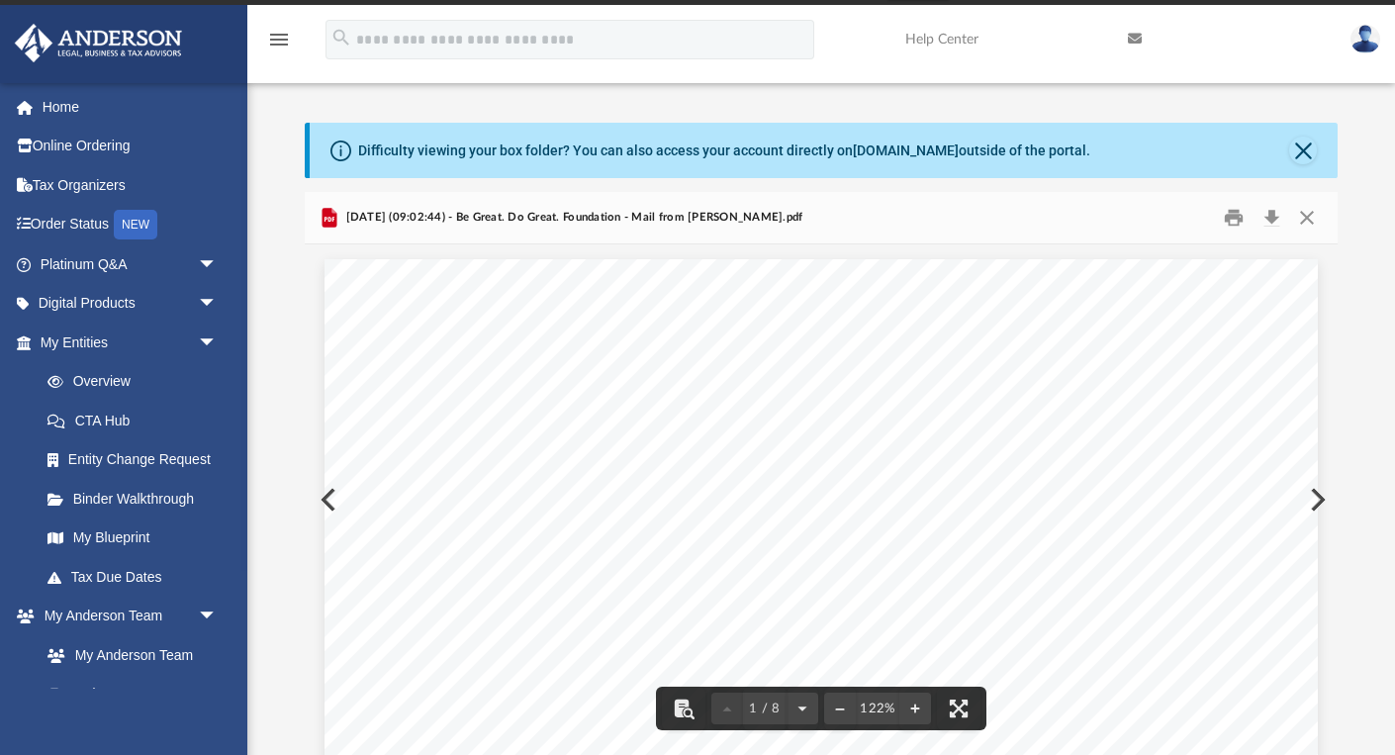
scroll to position [0, 0]
click at [1305, 210] on button "Close" at bounding box center [1307, 218] width 36 height 31
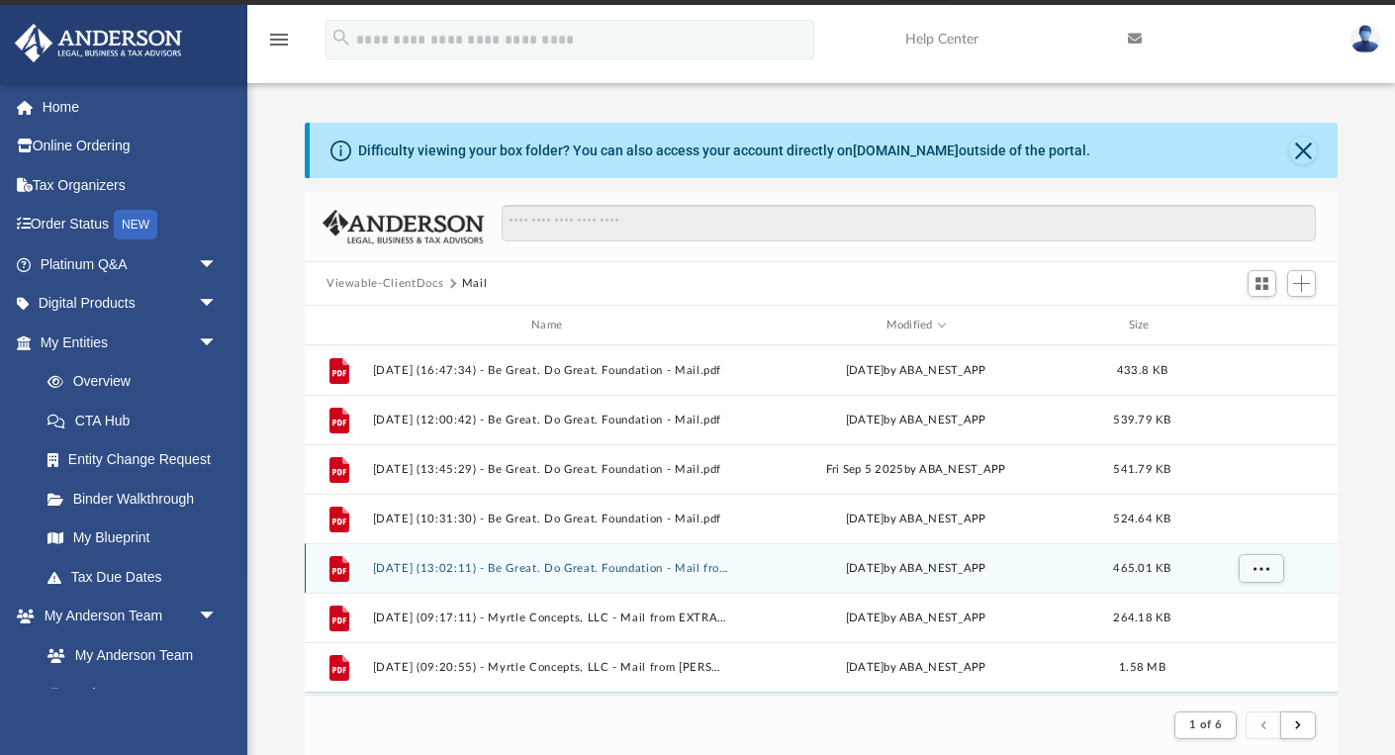
click at [523, 562] on button "[DATE] (13:02:11) - Be Great. Do Great. Foundation - Mail from U.S. Small Busin…" at bounding box center [551, 568] width 356 height 13
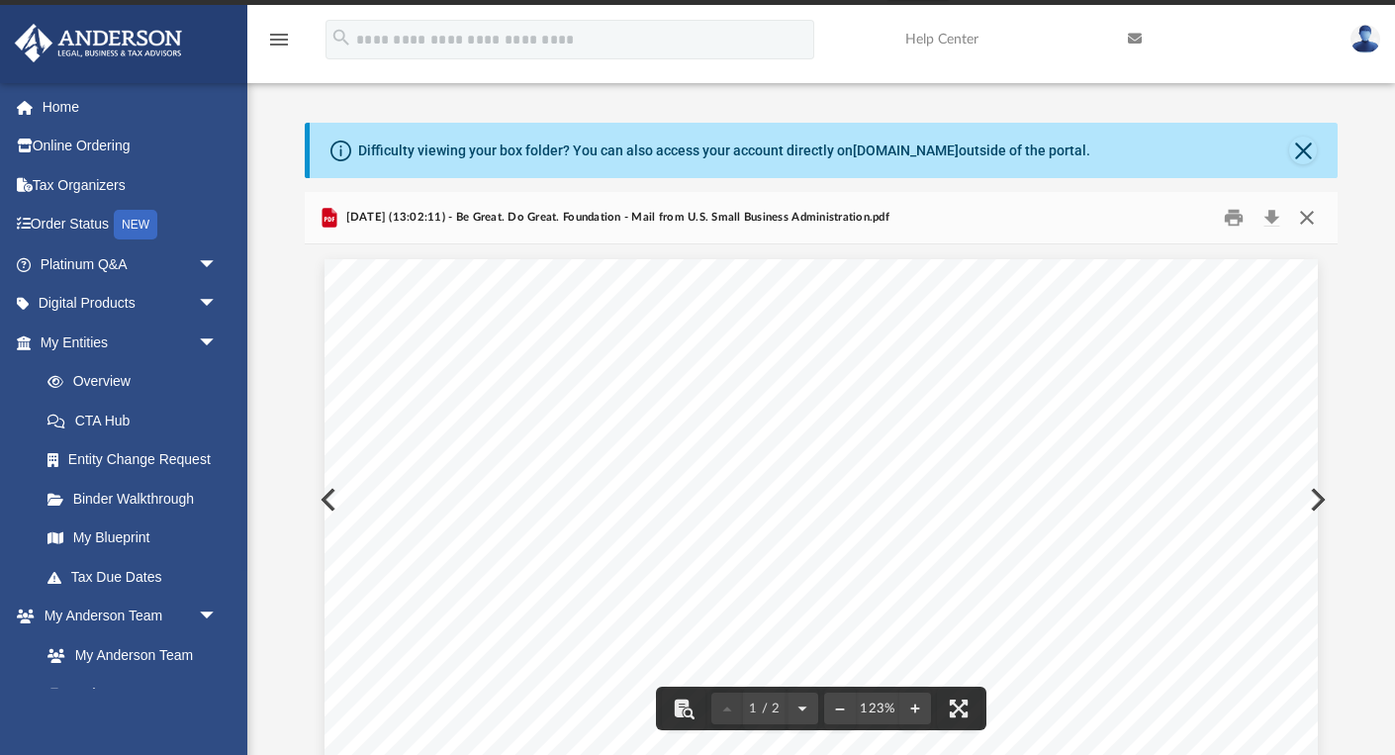
click at [1305, 213] on button "Close" at bounding box center [1307, 218] width 36 height 31
